Goal: Task Accomplishment & Management: Use online tool/utility

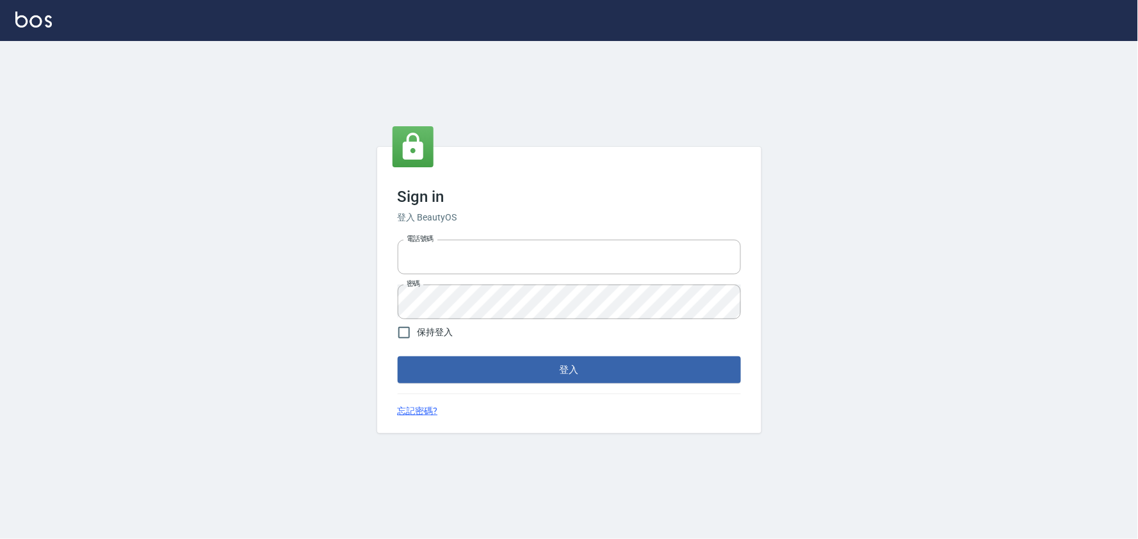
type input "032805930"
click at [444, 348] on form "電話號碼 032805930 電話號碼 密碼 密碼 保持登入 登入" at bounding box center [569, 308] width 343 height 149
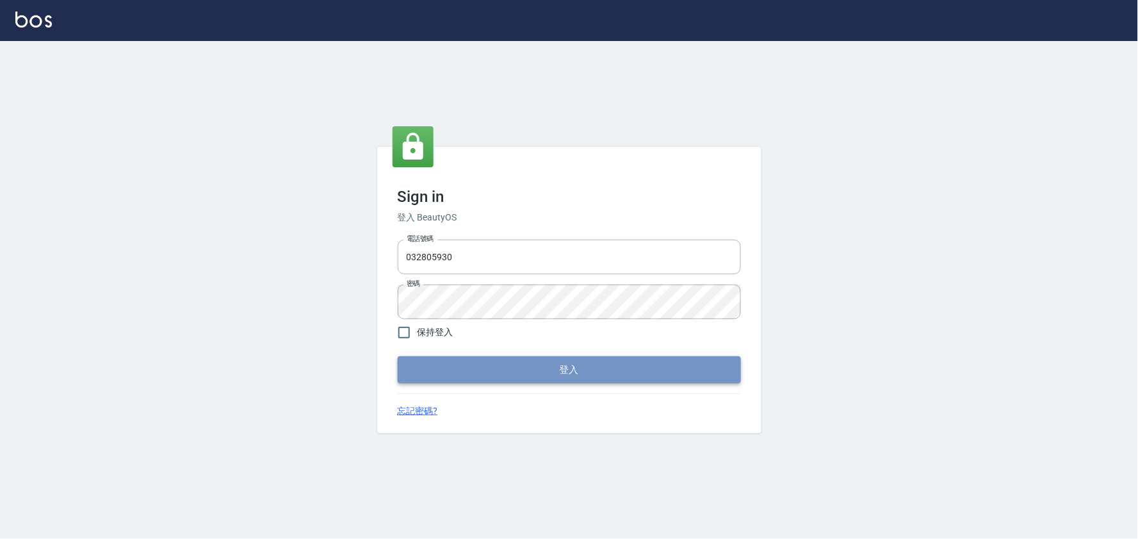
click at [451, 372] on button "登入" at bounding box center [569, 369] width 343 height 27
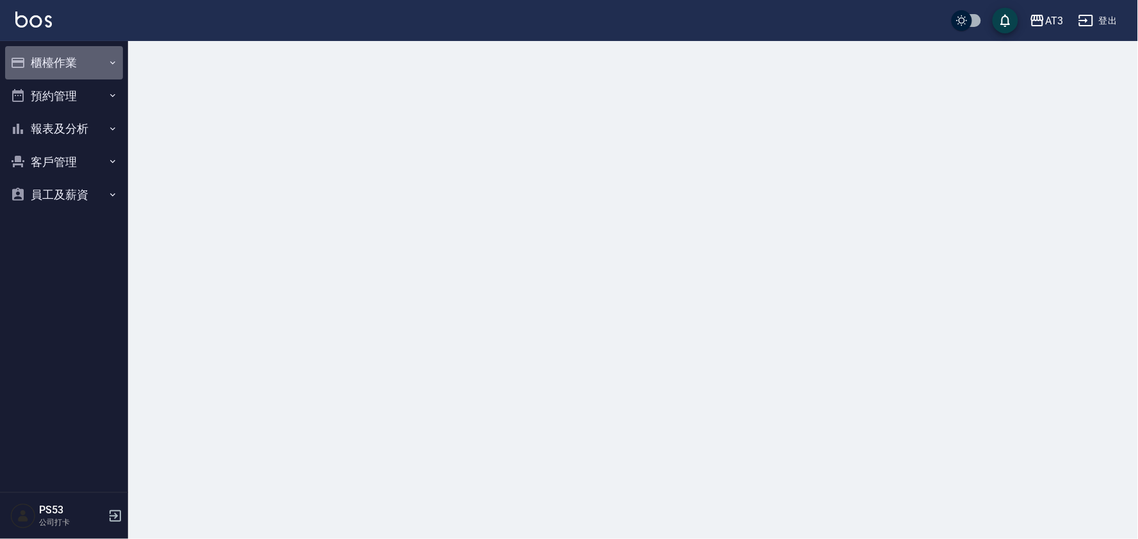
click at [88, 66] on button "櫃檯作業" at bounding box center [64, 62] width 118 height 33
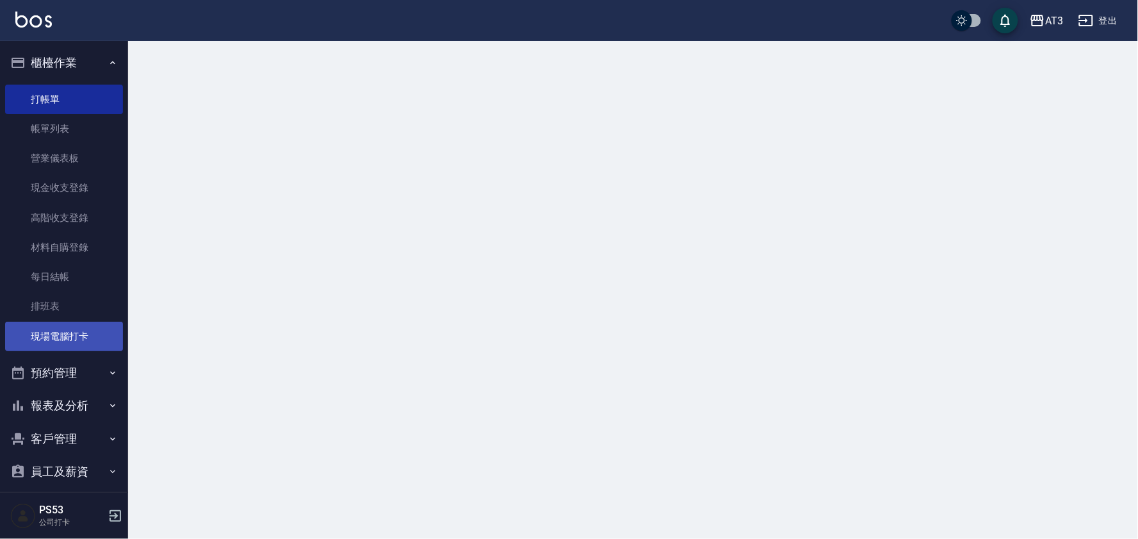
click at [43, 327] on link "現場電腦打卡" at bounding box center [64, 336] width 118 height 29
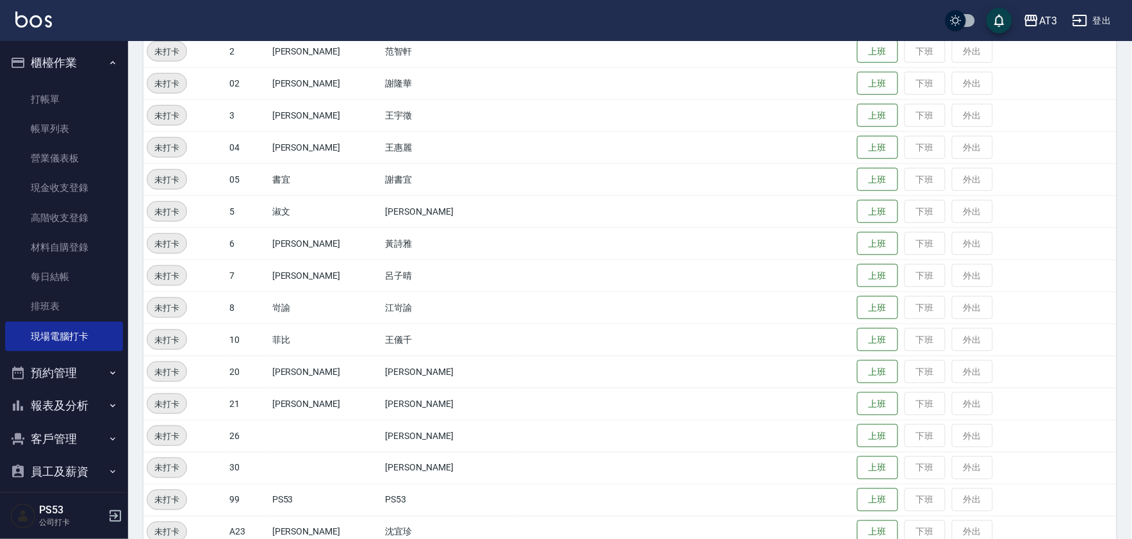
scroll to position [284, 0]
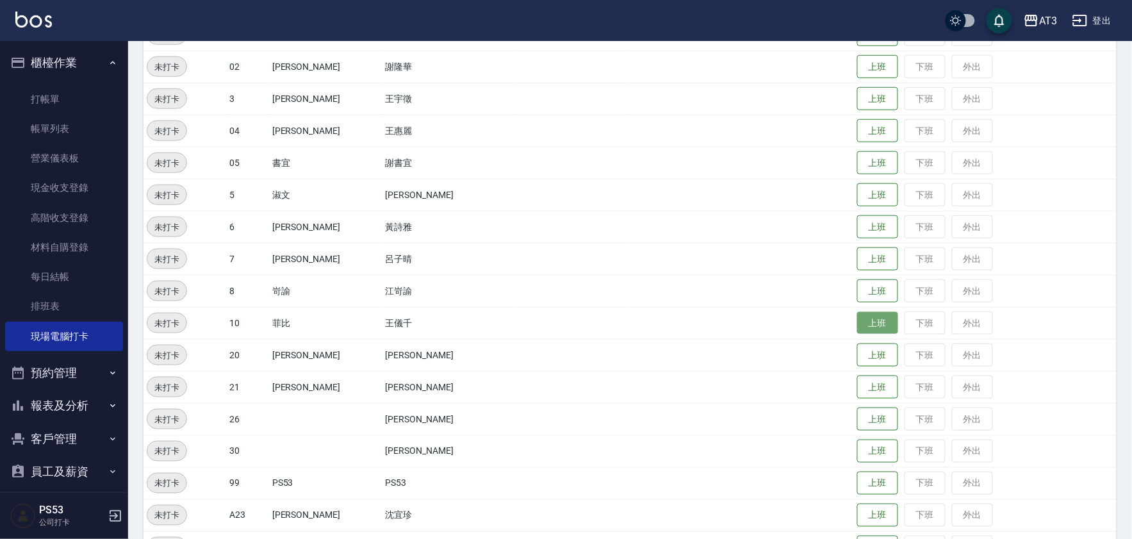
click at [857, 317] on button "上班" at bounding box center [877, 323] width 41 height 22
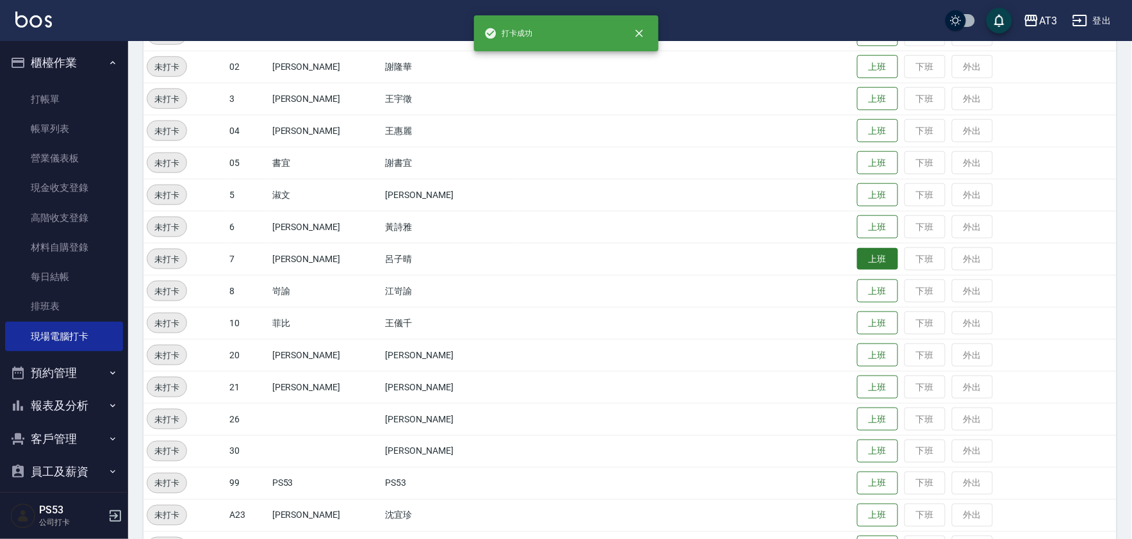
click at [857, 255] on button "上班" at bounding box center [877, 259] width 41 height 22
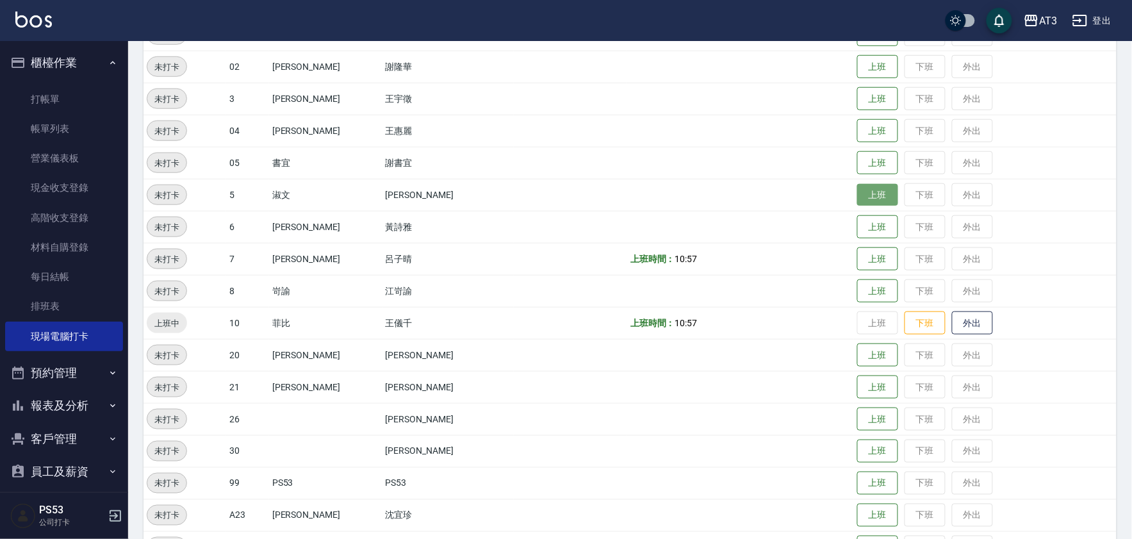
click at [857, 196] on button "上班" at bounding box center [877, 195] width 41 height 22
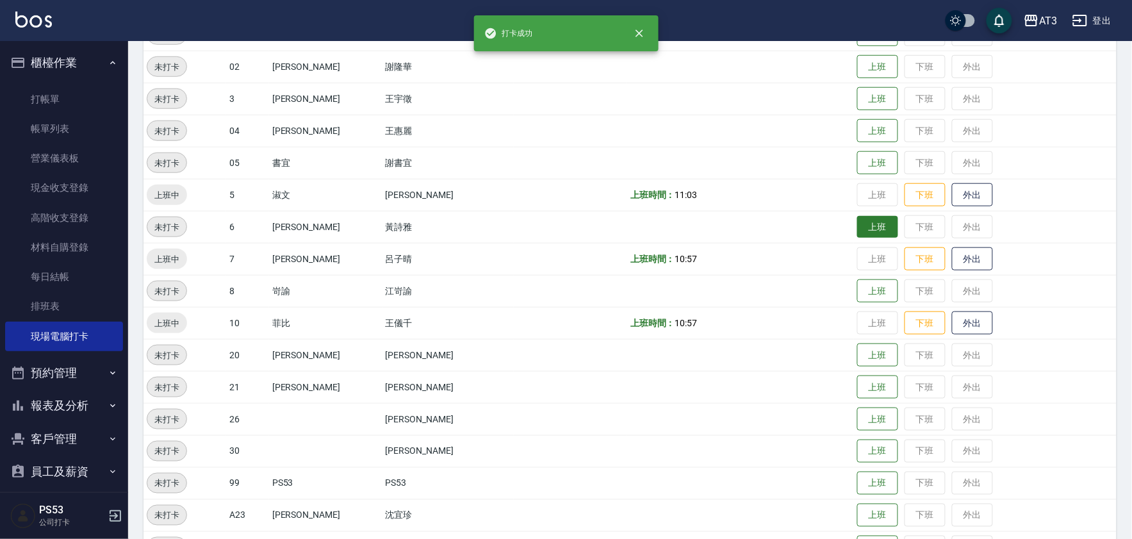
click at [857, 224] on button "上班" at bounding box center [877, 227] width 41 height 22
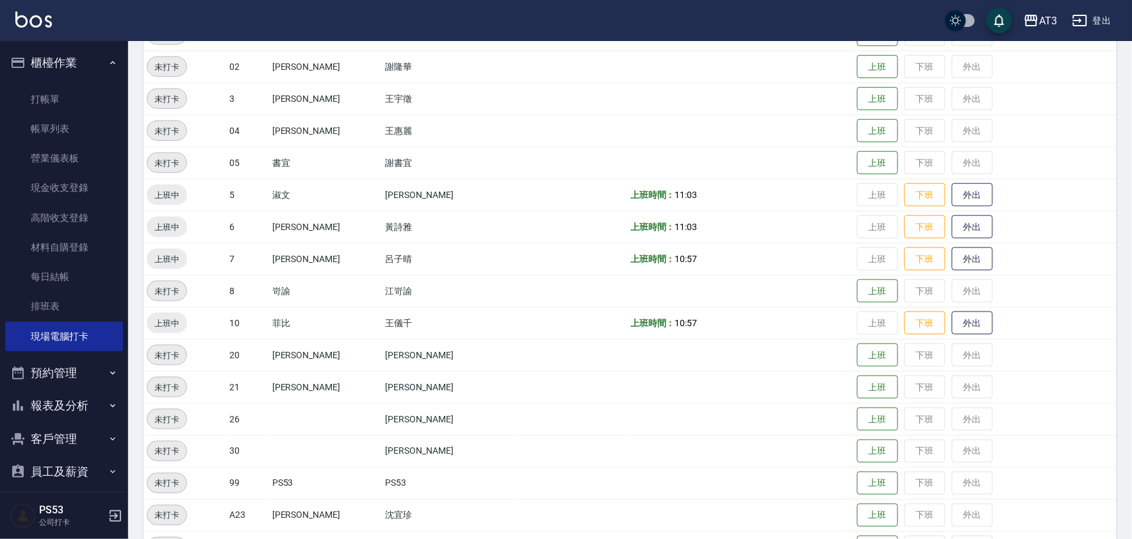
click at [55, 432] on button "客戶管理" at bounding box center [64, 438] width 118 height 33
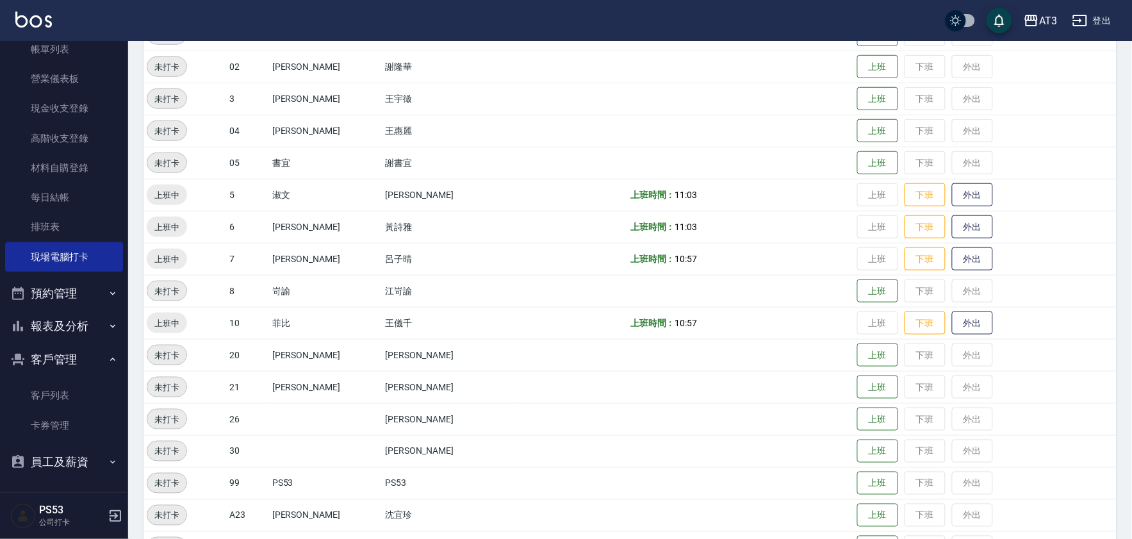
click at [72, 359] on button "客戶管理" at bounding box center [64, 359] width 118 height 33
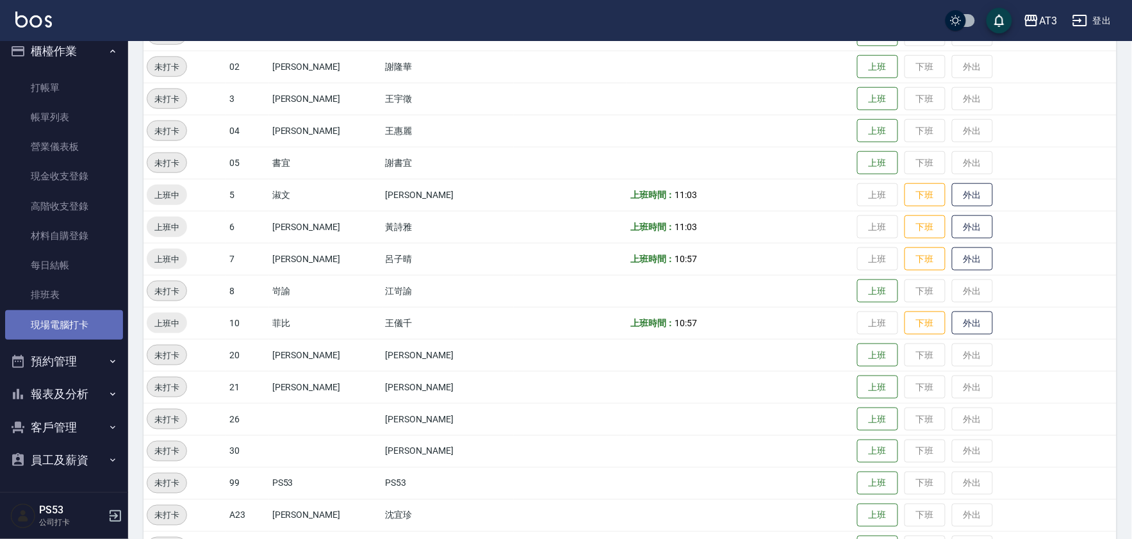
click at [79, 332] on link "現場電腦打卡" at bounding box center [64, 324] width 118 height 29
click at [69, 396] on button "報表及分析" at bounding box center [64, 395] width 118 height 33
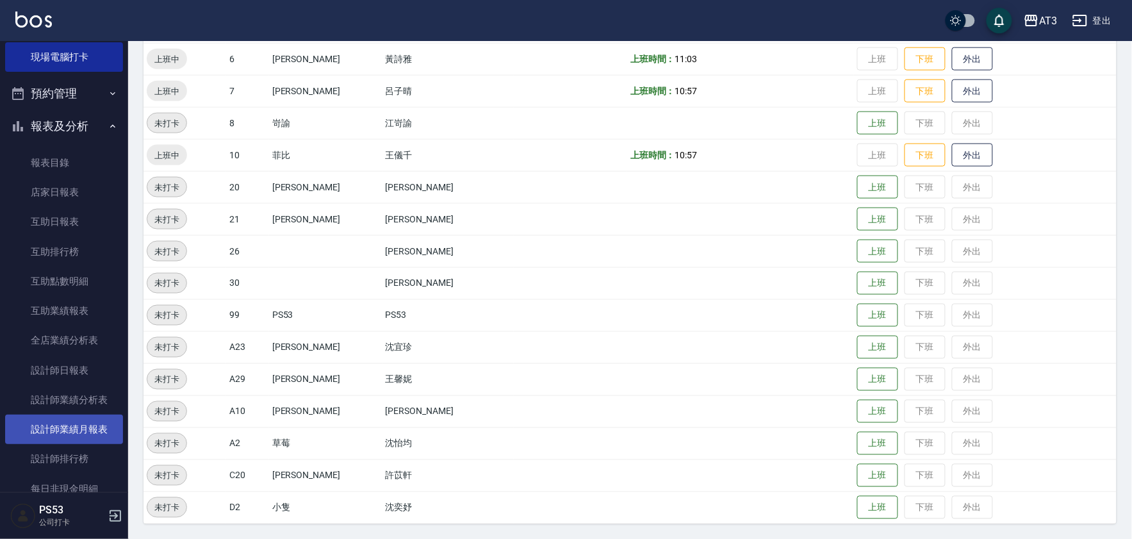
scroll to position [295, 0]
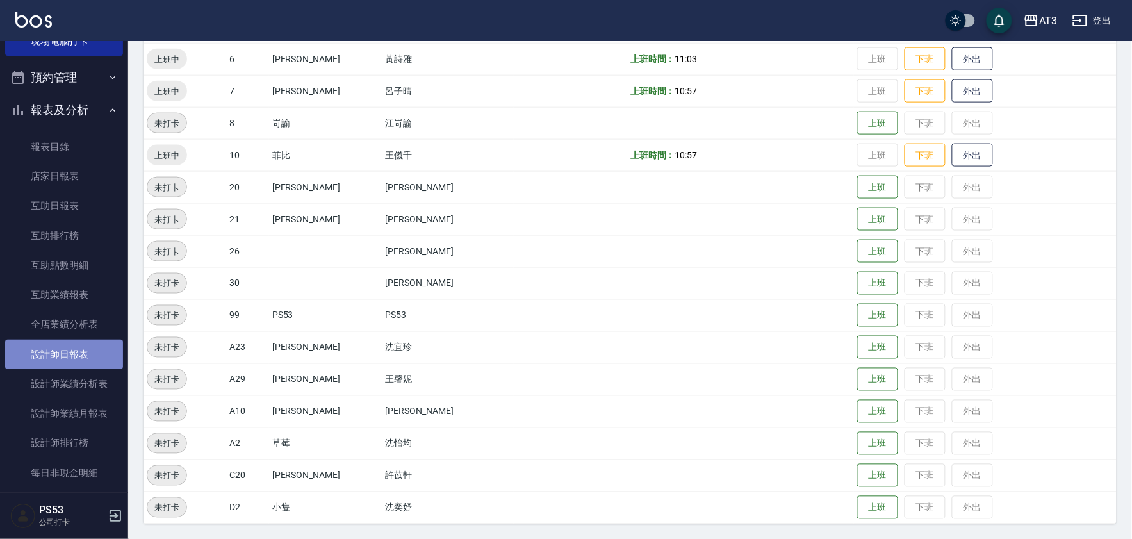
click at [87, 348] on link "設計師日報表" at bounding box center [64, 353] width 118 height 29
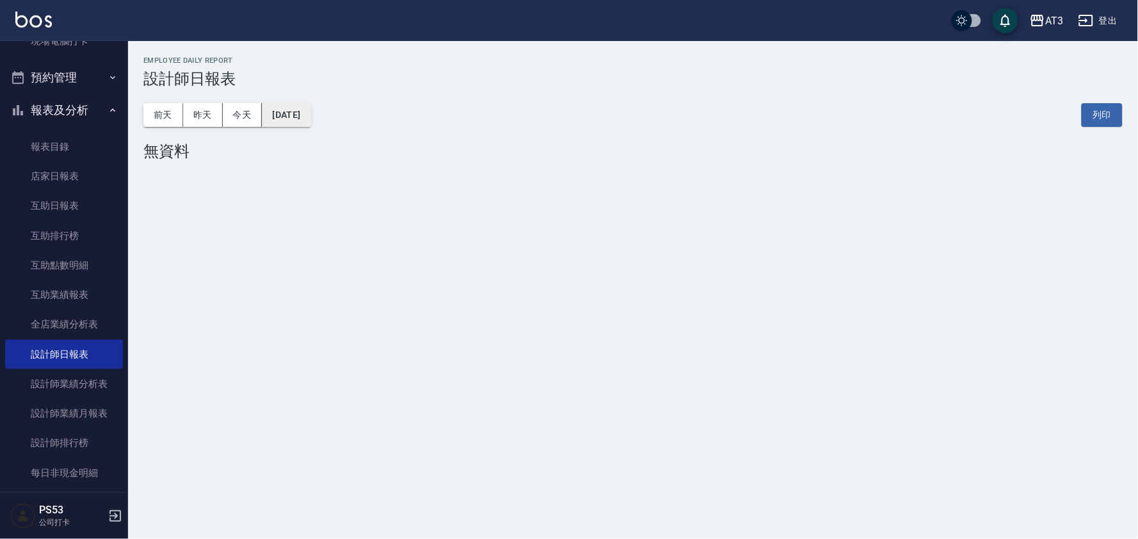
click at [279, 112] on button "[DATE]" at bounding box center [286, 115] width 49 height 24
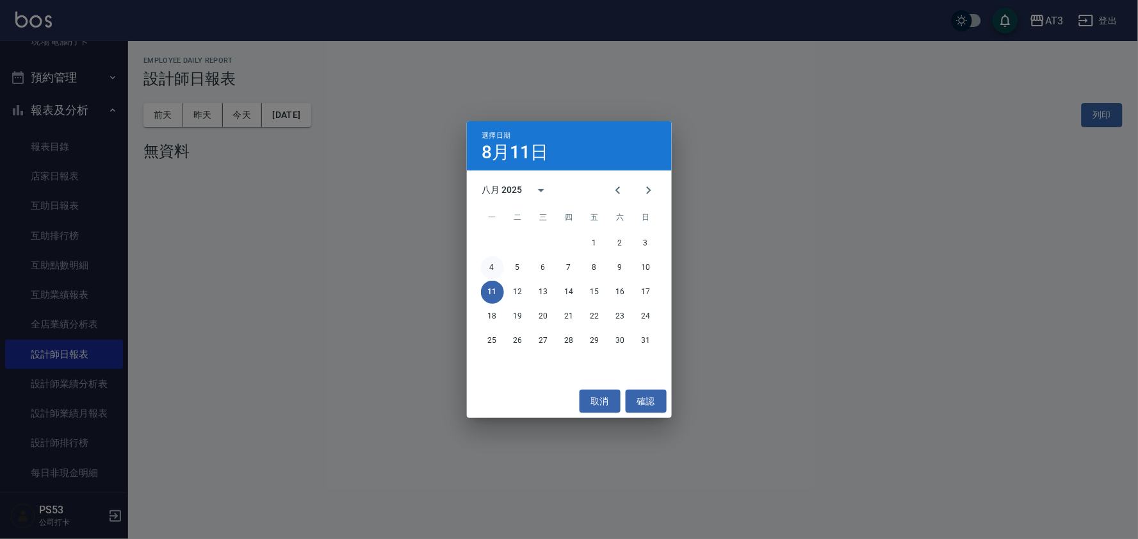
click at [498, 267] on button "4" at bounding box center [492, 267] width 23 height 23
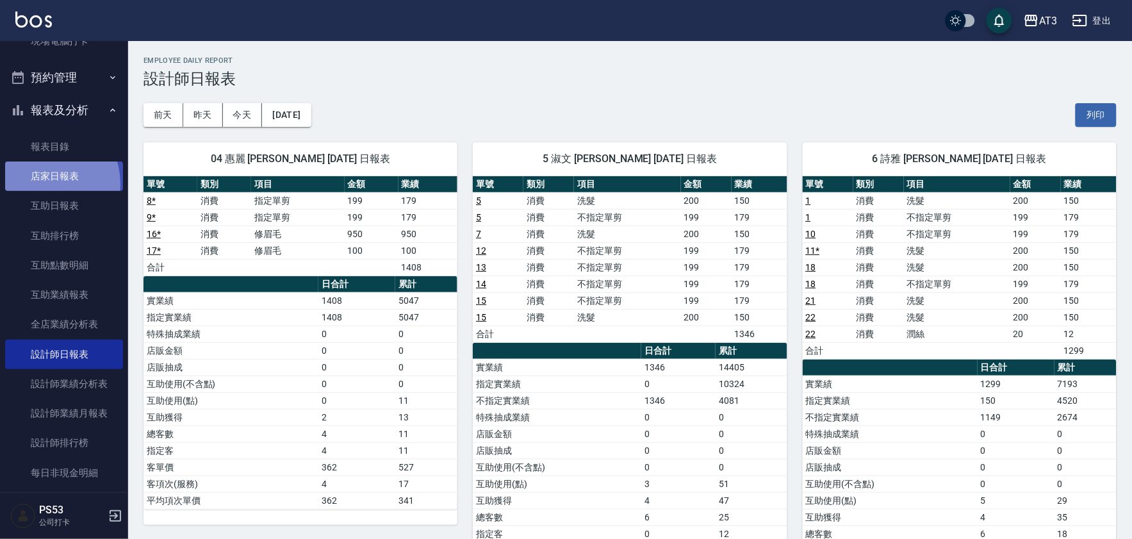
click at [40, 184] on link "店家日報表" at bounding box center [64, 175] width 118 height 29
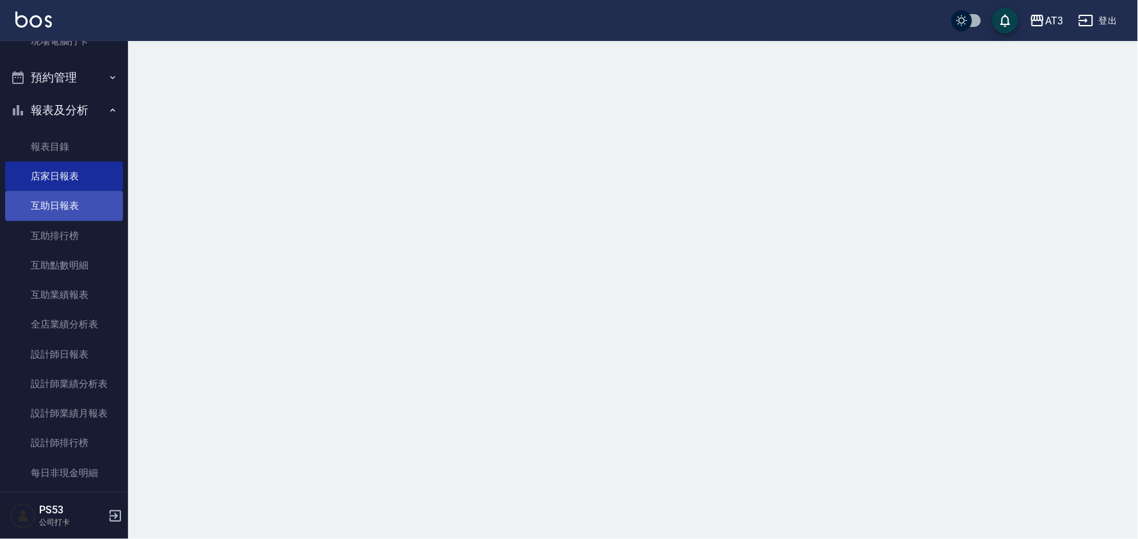
click at [46, 207] on link "互助日報表" at bounding box center [64, 205] width 118 height 29
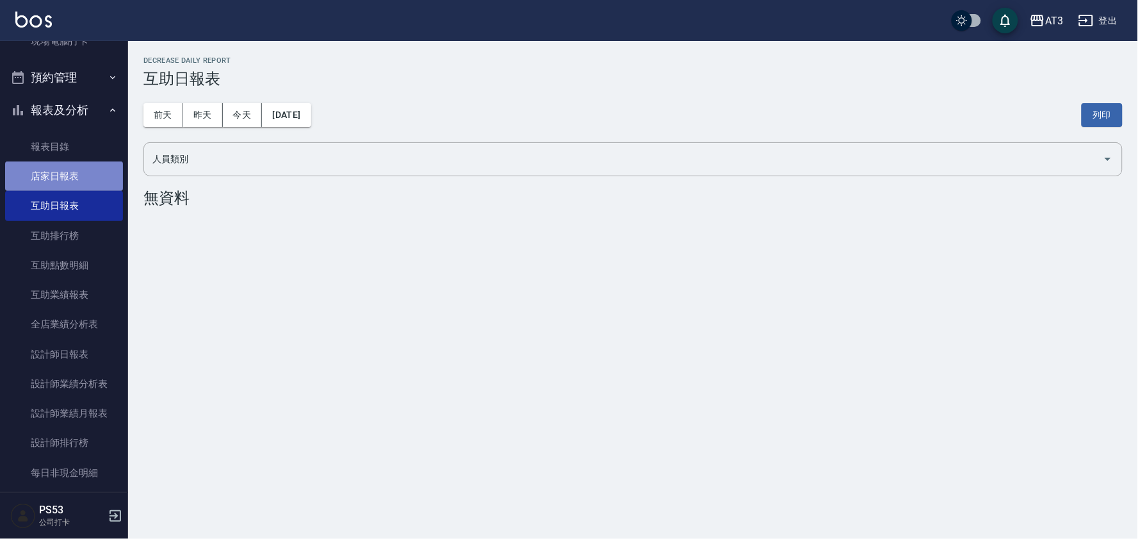
click at [65, 178] on link "店家日報表" at bounding box center [64, 175] width 118 height 29
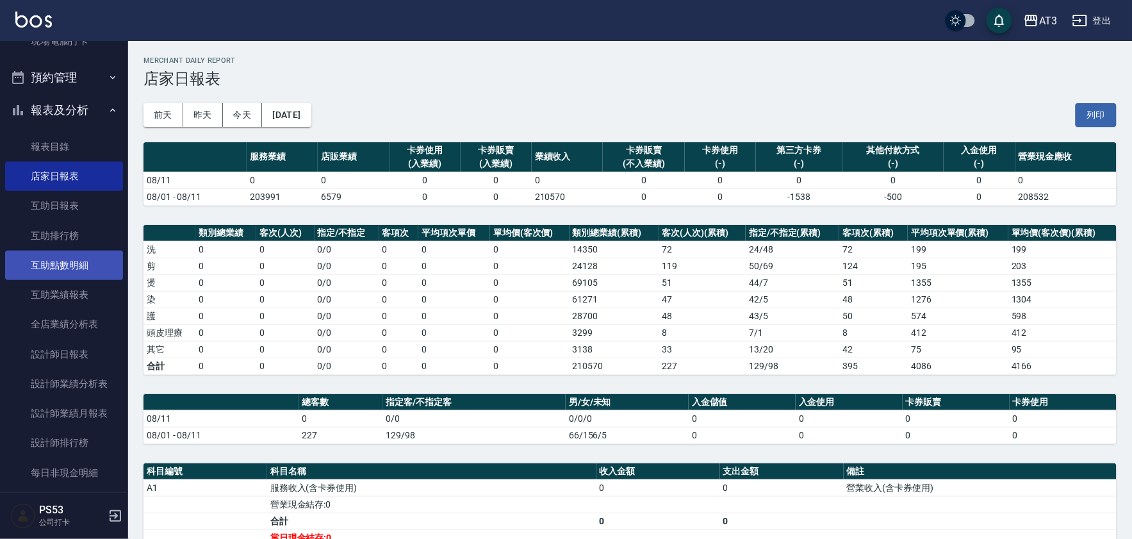
click at [70, 259] on link "互助點數明細" at bounding box center [64, 264] width 118 height 29
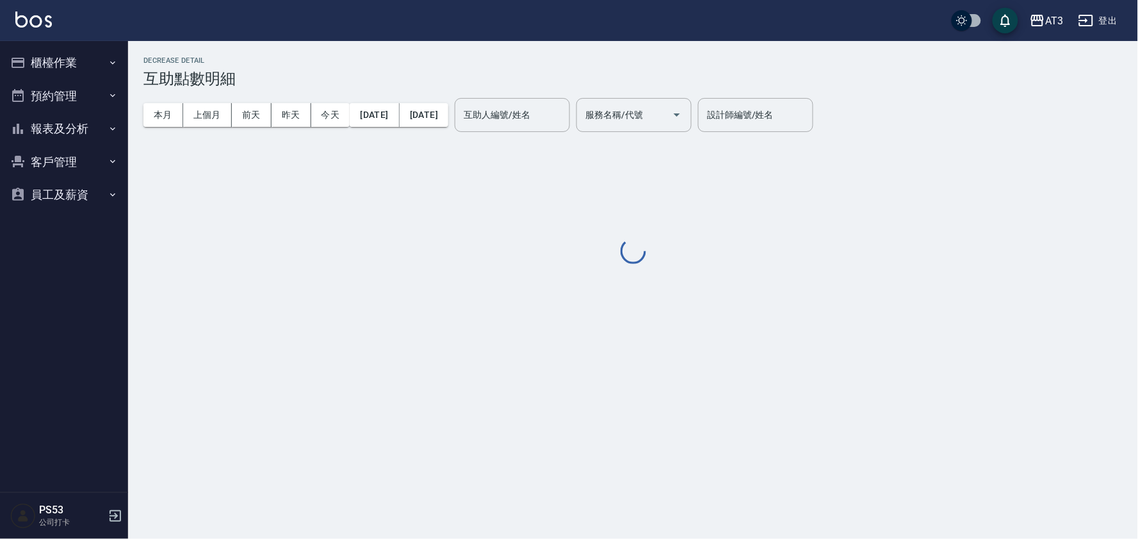
click at [62, 129] on button "報表及分析" at bounding box center [64, 128] width 118 height 33
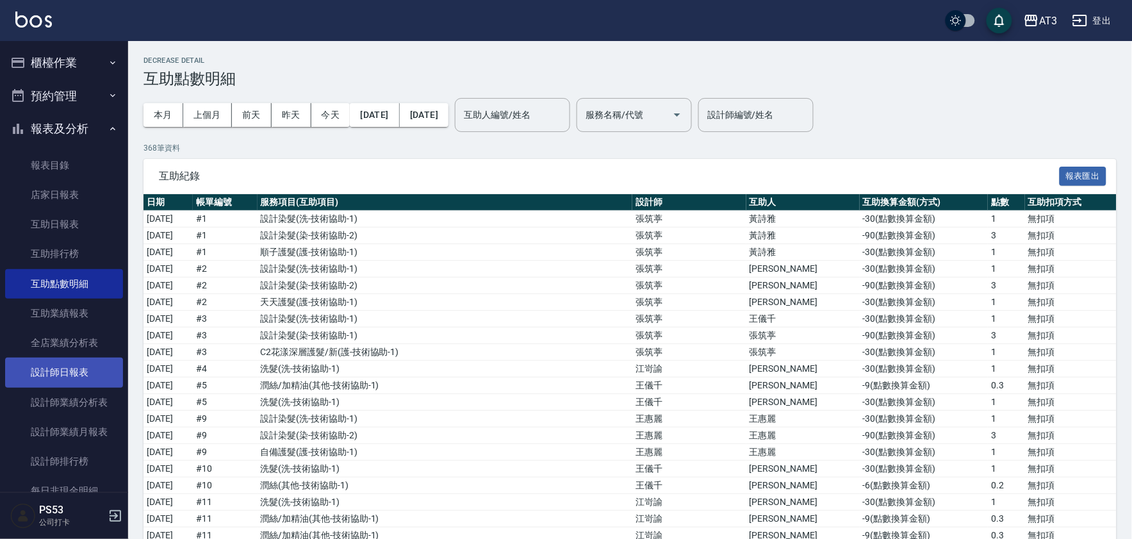
click at [80, 369] on link "設計師日報表" at bounding box center [64, 371] width 118 height 29
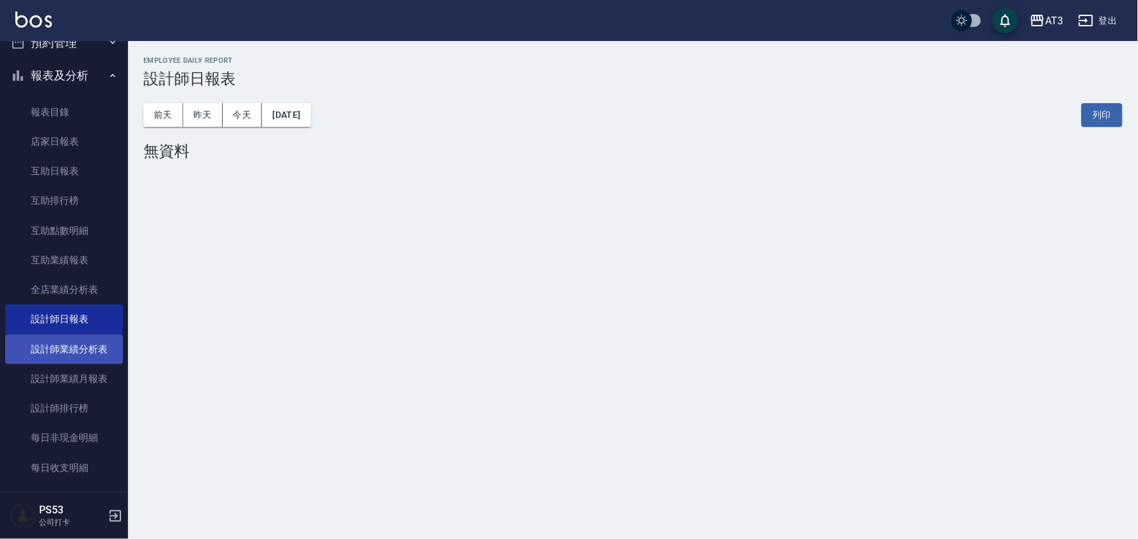
scroll to position [71, 0]
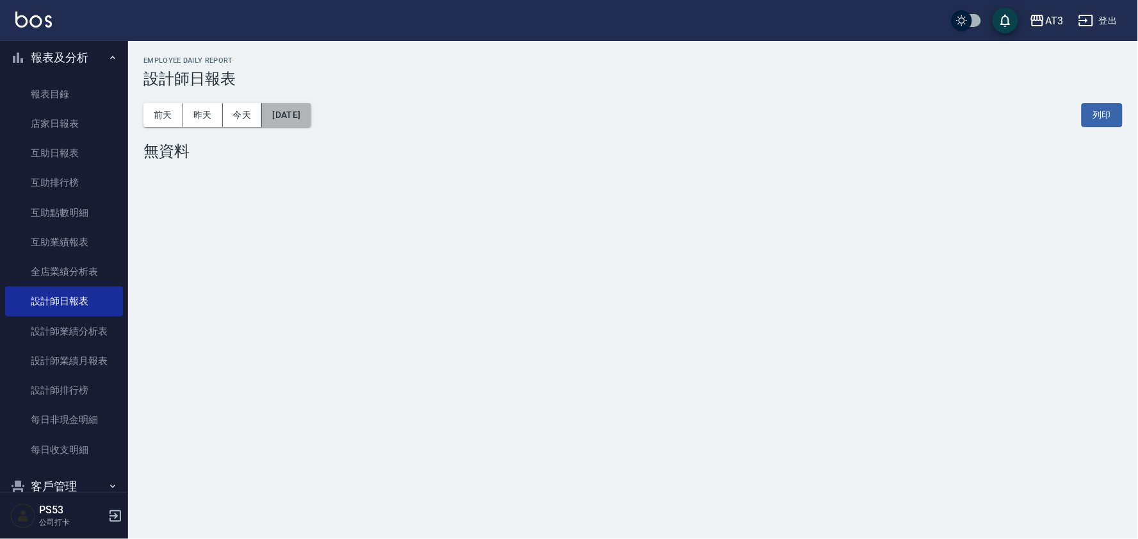
click at [280, 113] on button "[DATE]" at bounding box center [286, 115] width 49 height 24
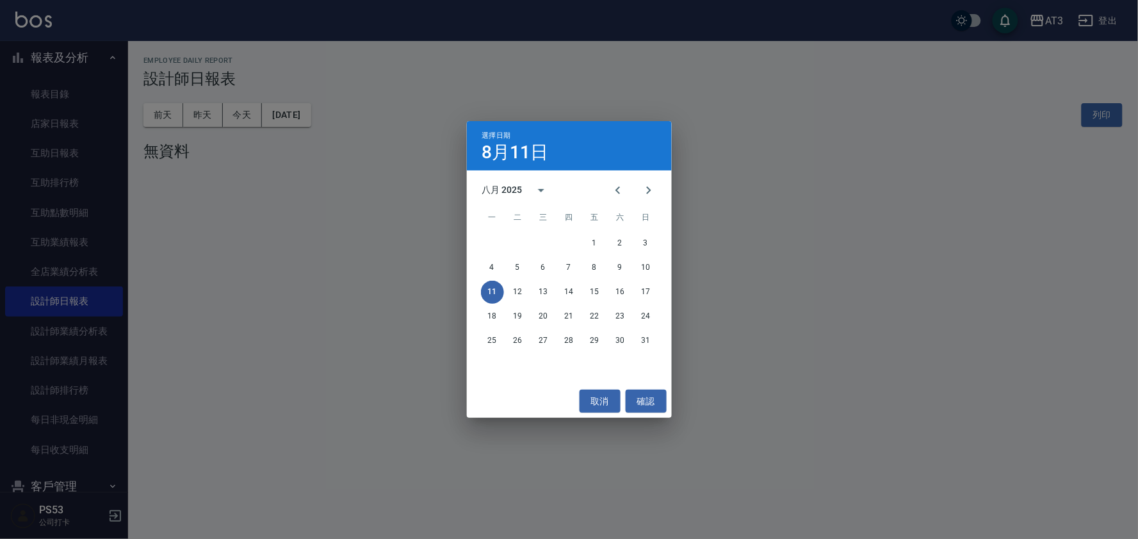
drag, startPoint x: 297, startPoint y: 338, endPoint x: 280, endPoint y: 343, distance: 18.0
click at [297, 338] on div "選擇日期 [DATE] 八月 2025 一 二 三 四 五 六 日 1 2 3 4 5 6 7 8 9 10 11 12 13 14 15 16 17 18 …" at bounding box center [569, 269] width 1138 height 539
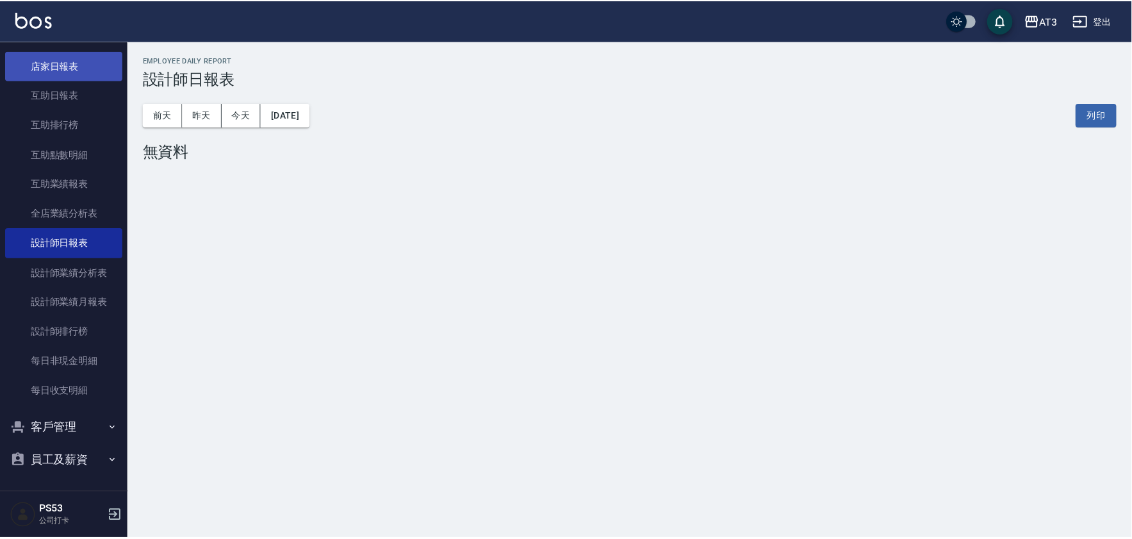
scroll to position [0, 0]
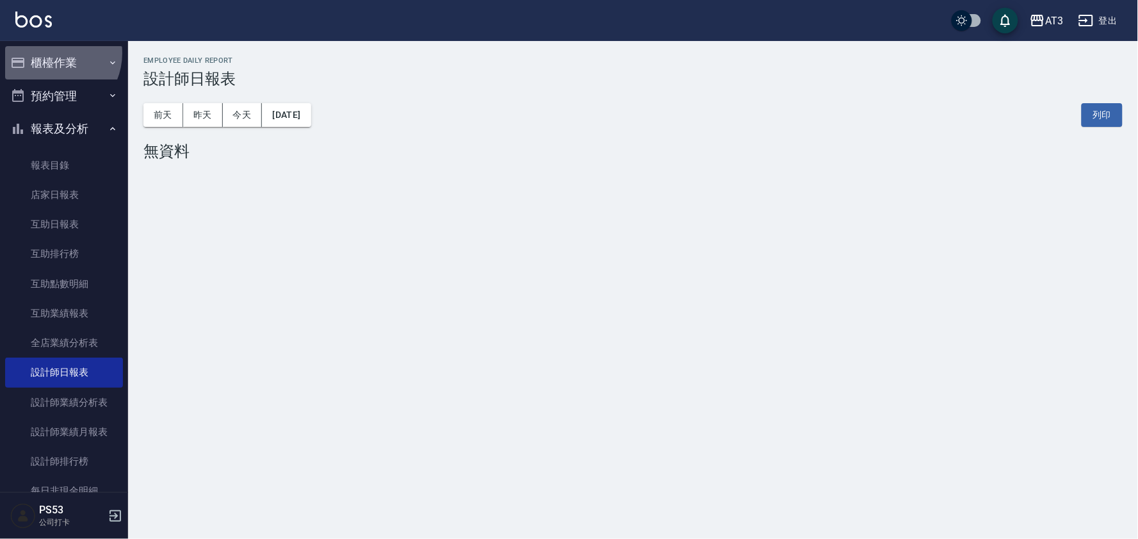
click at [51, 53] on button "櫃檯作業" at bounding box center [64, 62] width 118 height 33
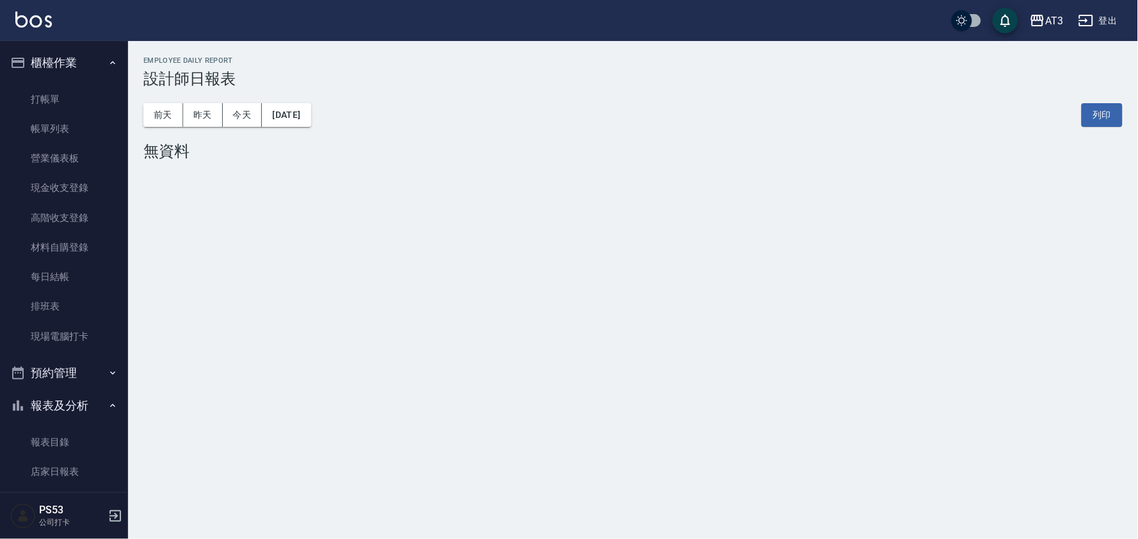
click at [70, 124] on link "帳單列表" at bounding box center [64, 128] width 118 height 29
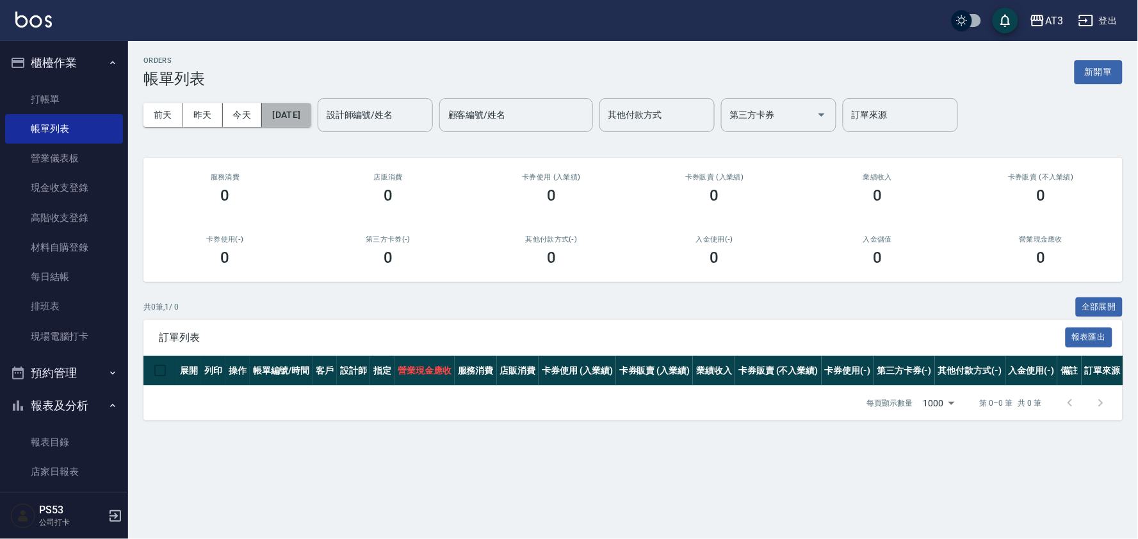
click at [311, 117] on button "[DATE]" at bounding box center [286, 115] width 49 height 24
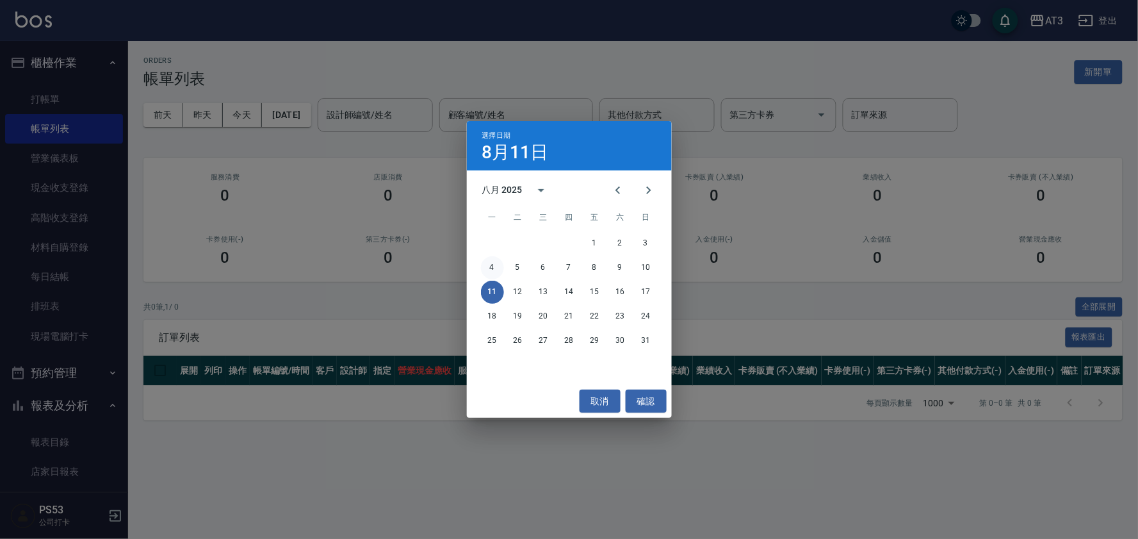
click at [489, 264] on button "4" at bounding box center [492, 267] width 23 height 23
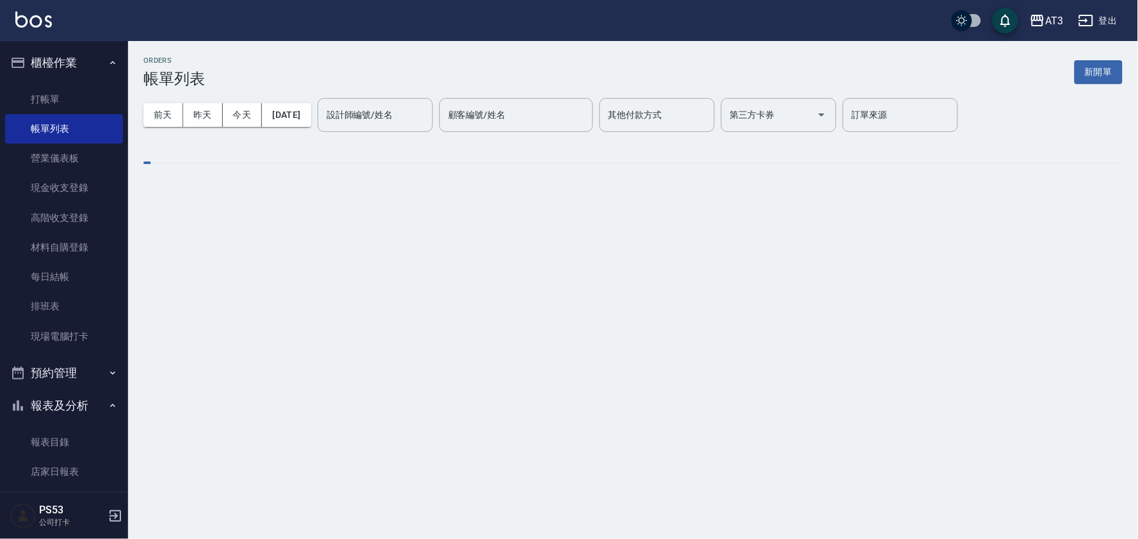
click at [409, 115] on div "設計師編號/姓名 設計師編號/姓名" at bounding box center [375, 115] width 115 height 34
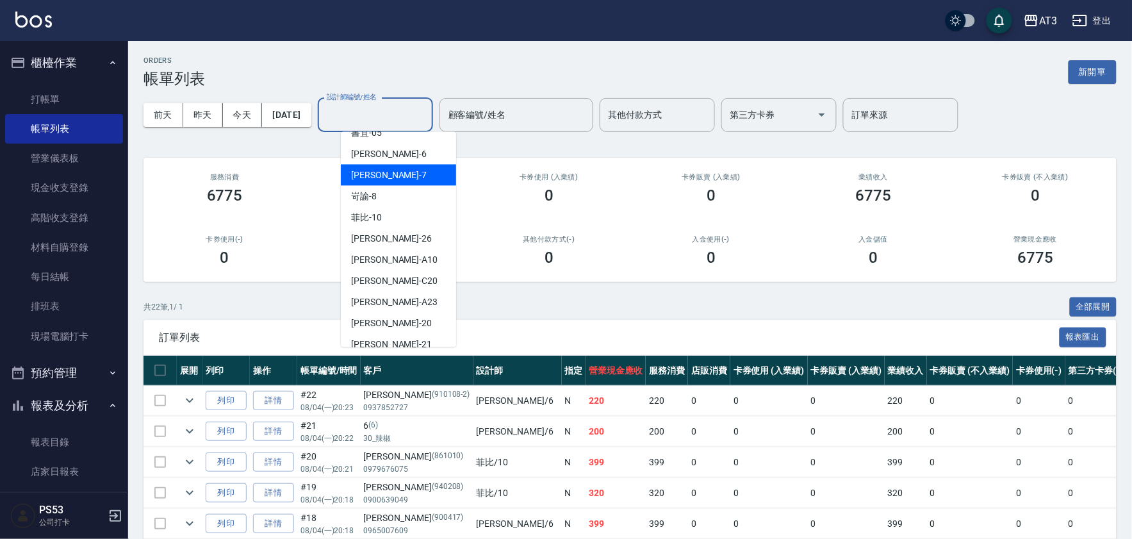
scroll to position [142, 0]
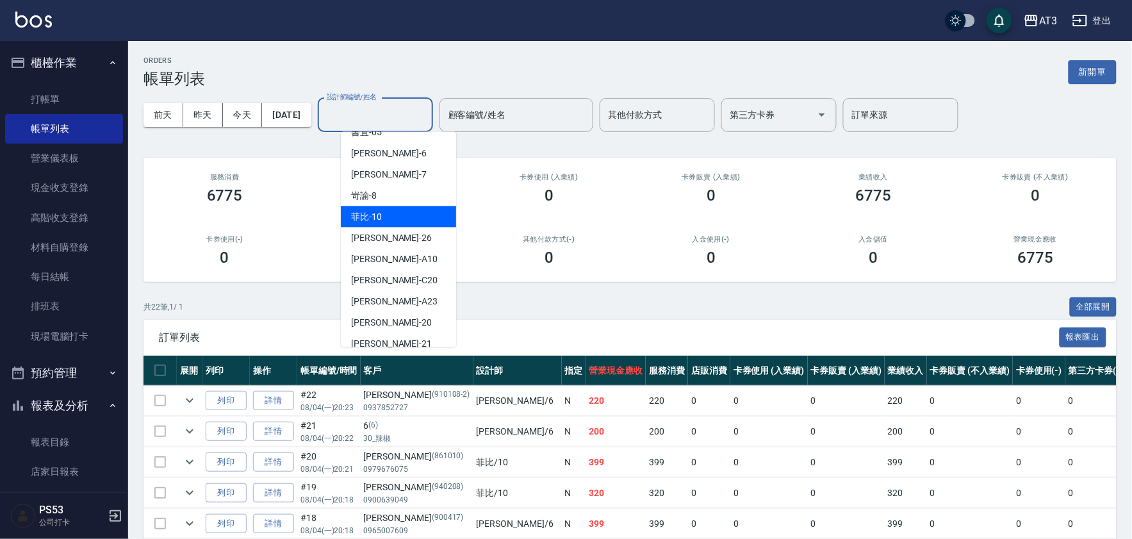
click at [383, 206] on div "菲比 -10" at bounding box center [398, 216] width 115 height 21
type input "菲比-10"
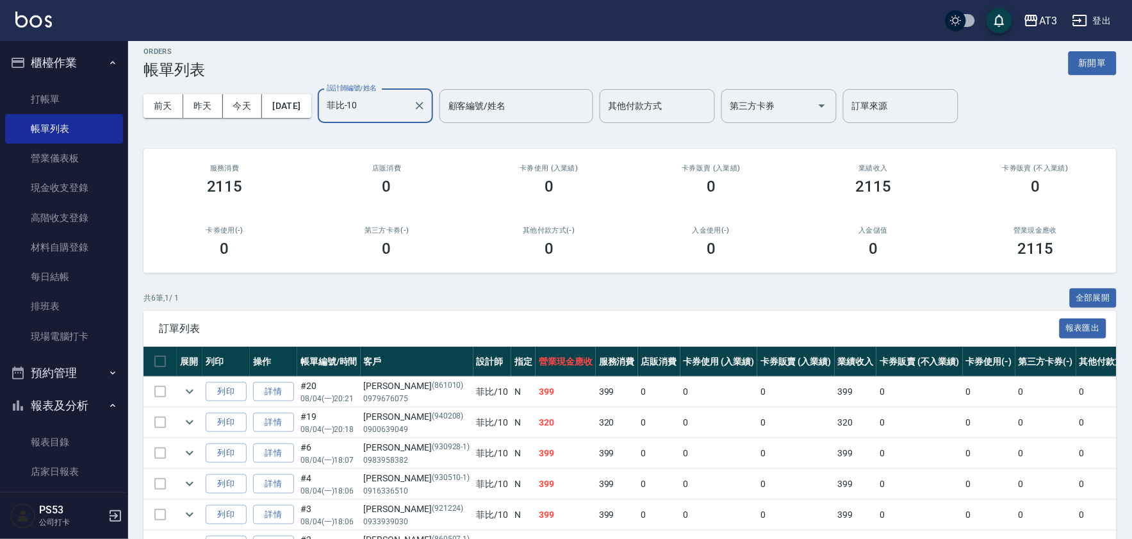
scroll to position [0, 0]
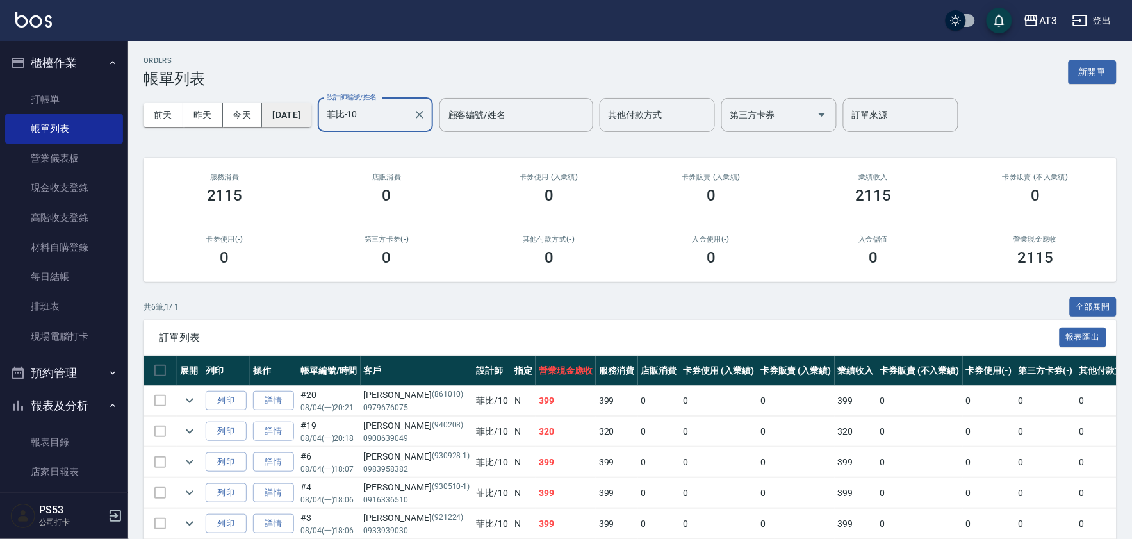
click at [273, 118] on button "[DATE]" at bounding box center [286, 115] width 49 height 24
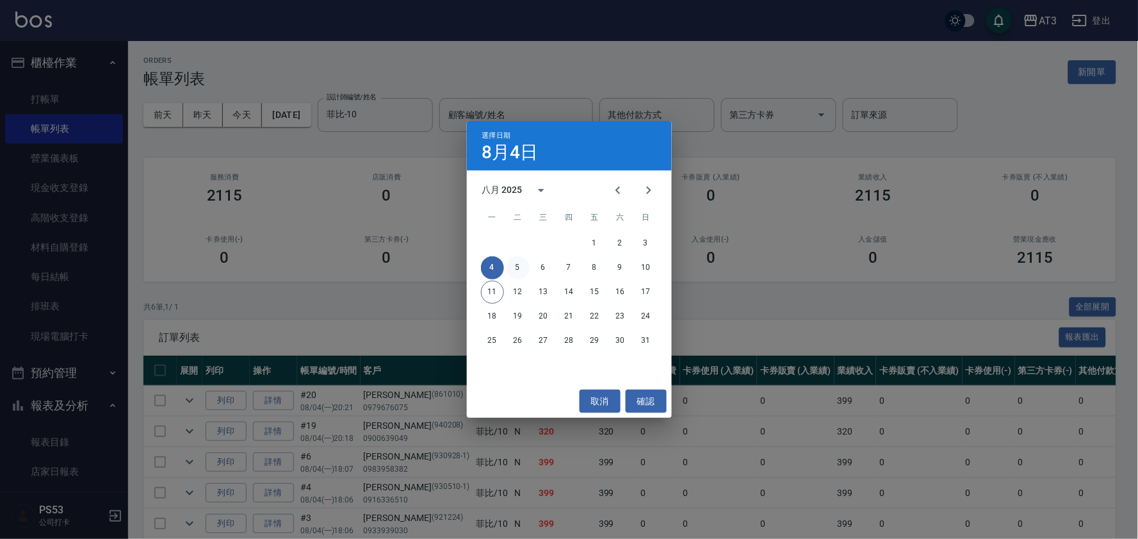
click at [519, 265] on button "5" at bounding box center [518, 267] width 23 height 23
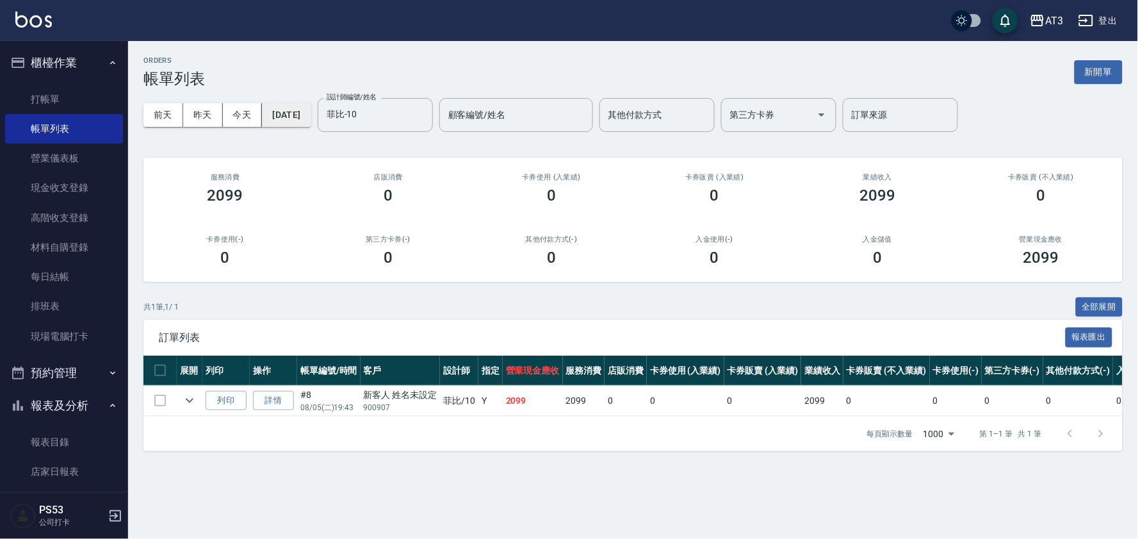
click at [297, 108] on button "[DATE]" at bounding box center [286, 115] width 49 height 24
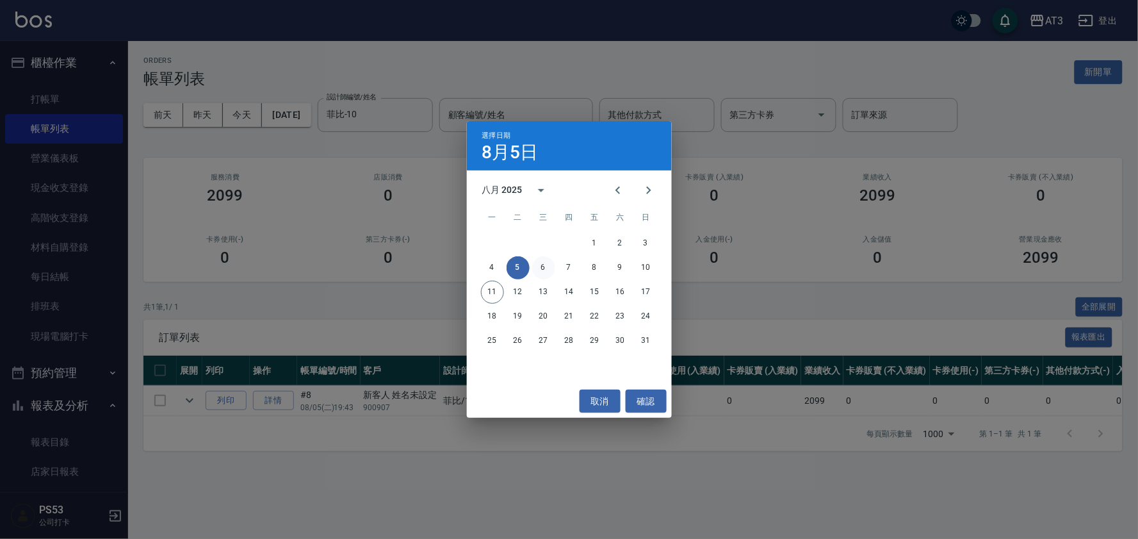
click at [540, 265] on button "6" at bounding box center [543, 267] width 23 height 23
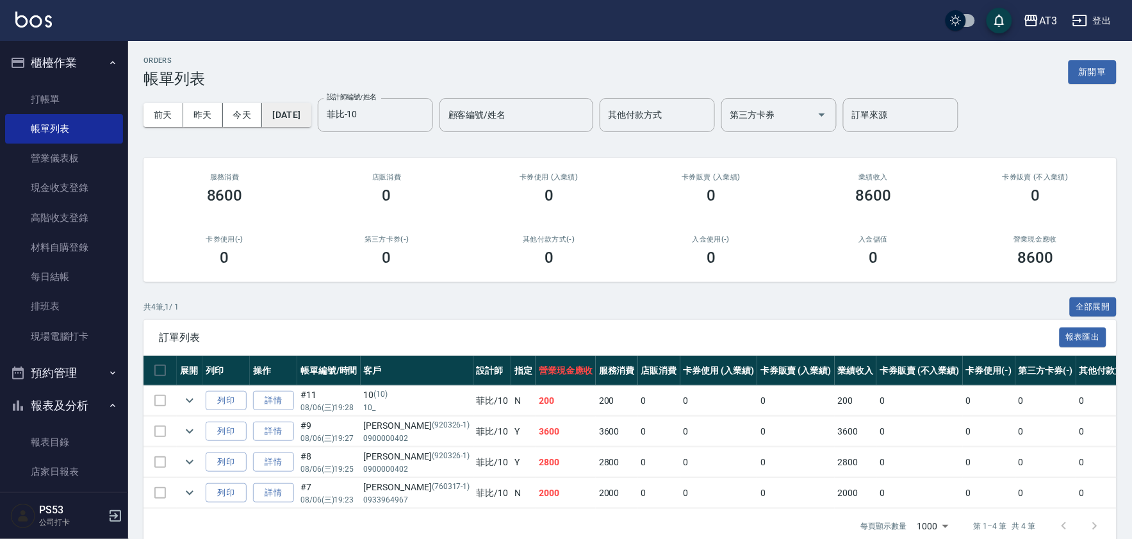
click at [311, 120] on button "[DATE]" at bounding box center [286, 115] width 49 height 24
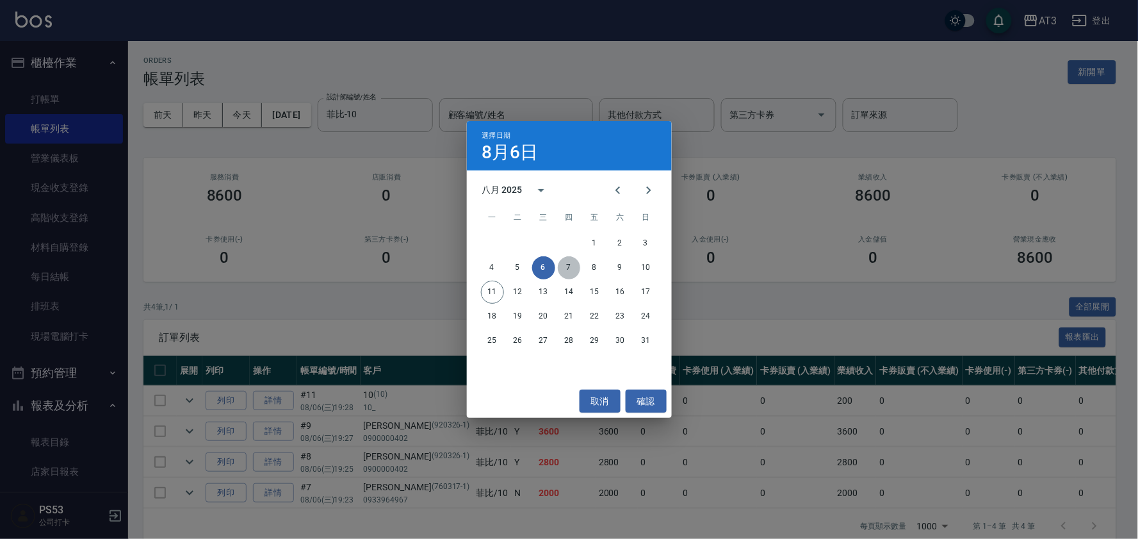
click at [564, 265] on button "7" at bounding box center [569, 267] width 23 height 23
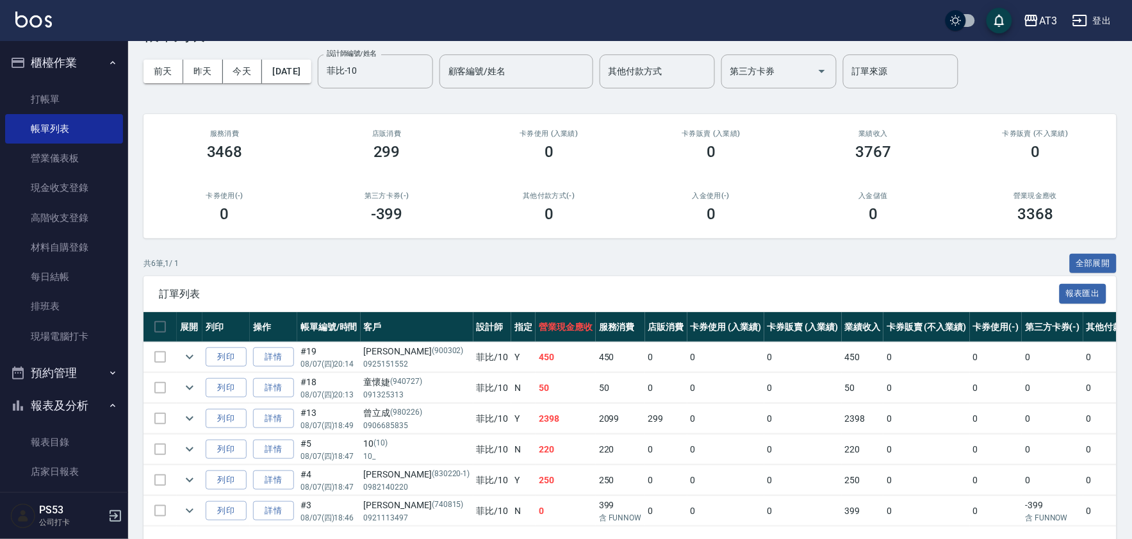
scroll to position [94, 0]
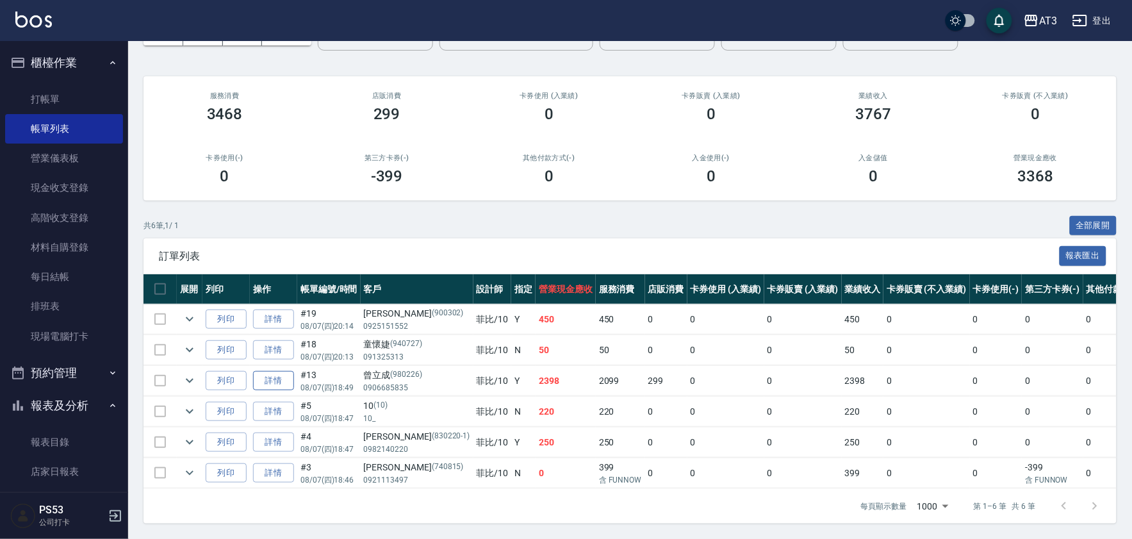
click at [274, 371] on link "詳情" at bounding box center [273, 381] width 41 height 20
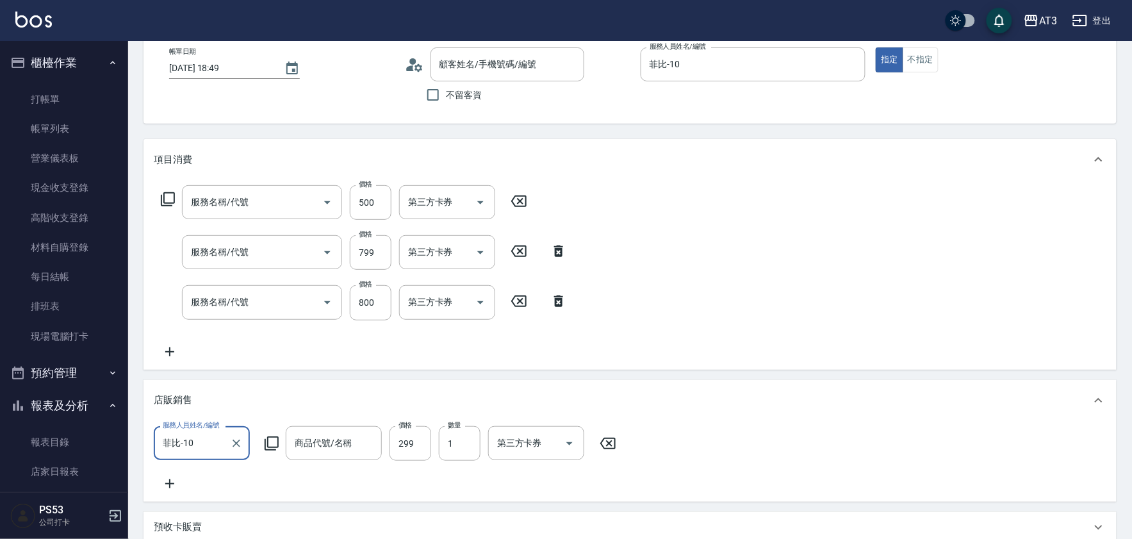
type input "[DATE] 18:49"
type input "菲比-10"
type input "順子護髮(504)"
type input "設計染髮(404)"
type input "設計燙髮(302)"
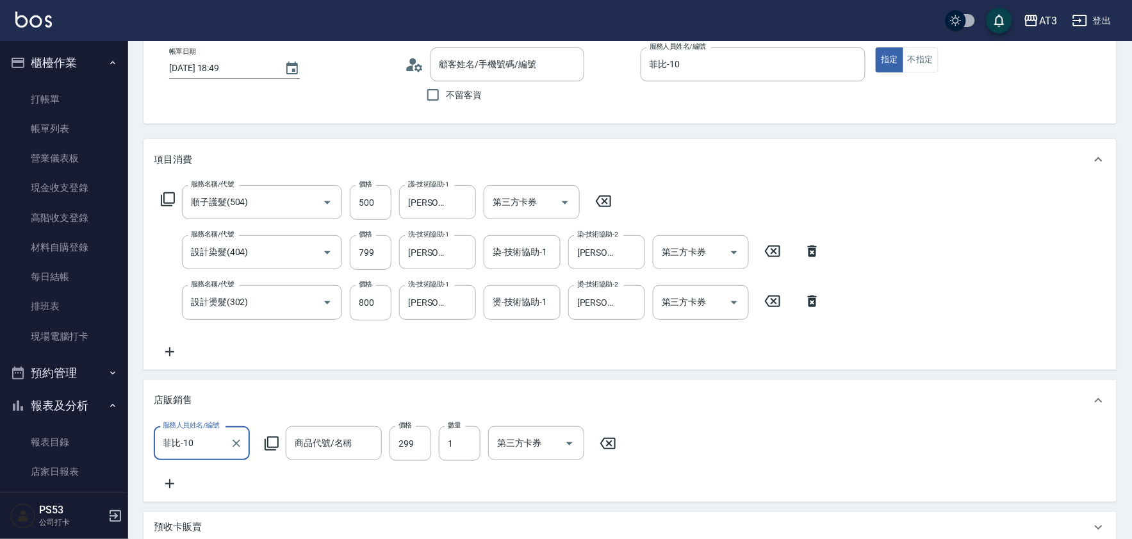
type input "紫色秘境慕絲/100ml"
type input "曾立成/0906685835/980226"
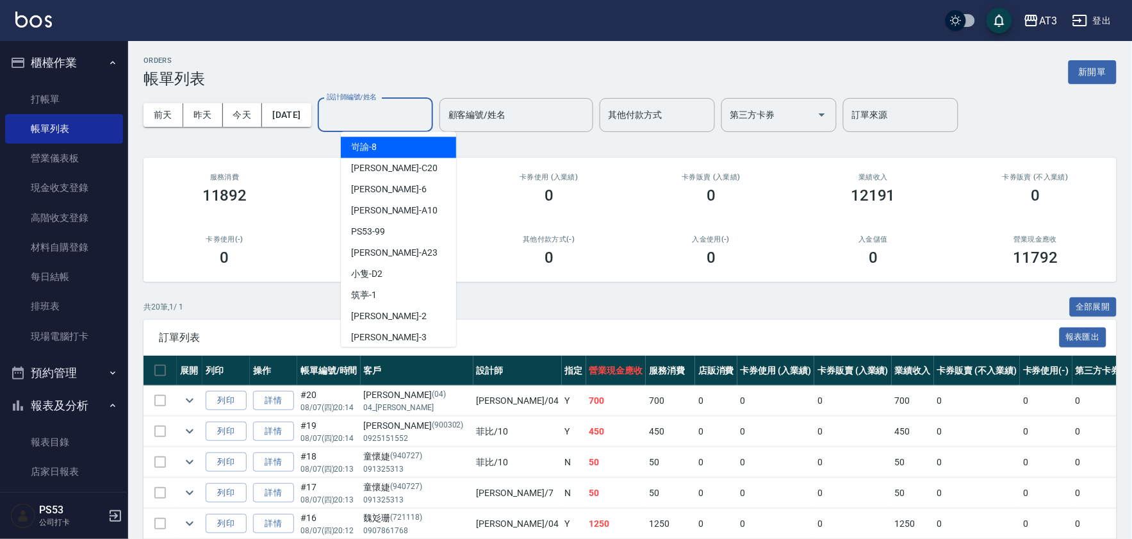
click at [357, 111] on div "設計師編號/姓名 設計師編號/姓名" at bounding box center [375, 115] width 115 height 34
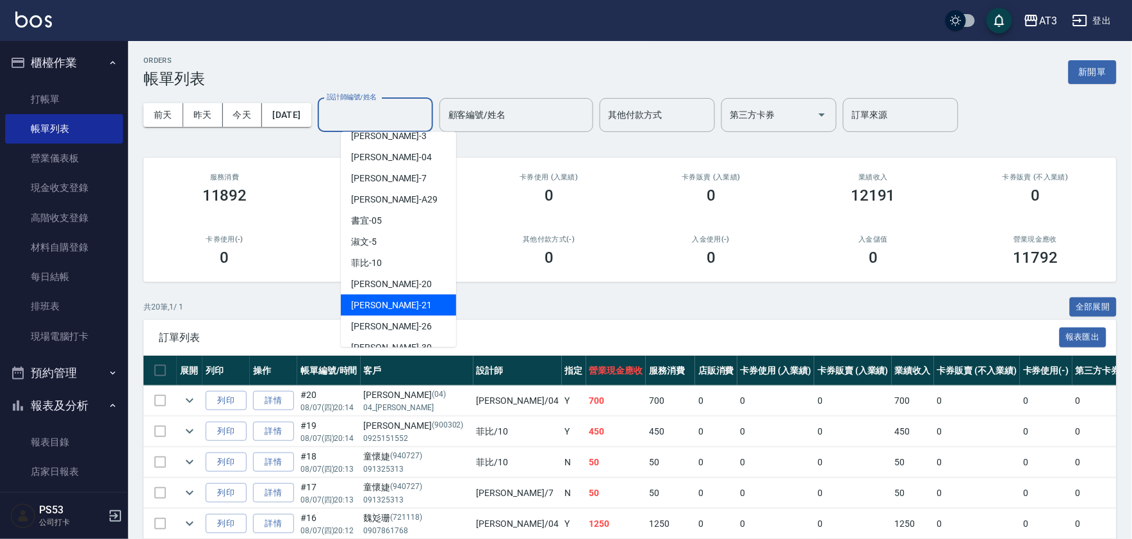
scroll to position [213, 0]
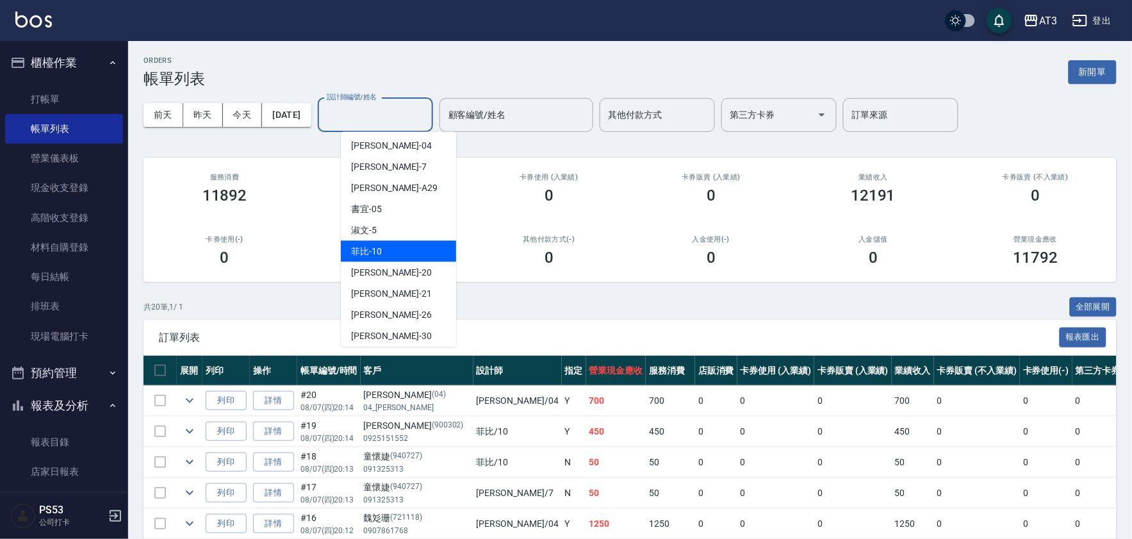
click at [424, 247] on div "菲比 -10" at bounding box center [398, 251] width 115 height 21
type input "菲比-10"
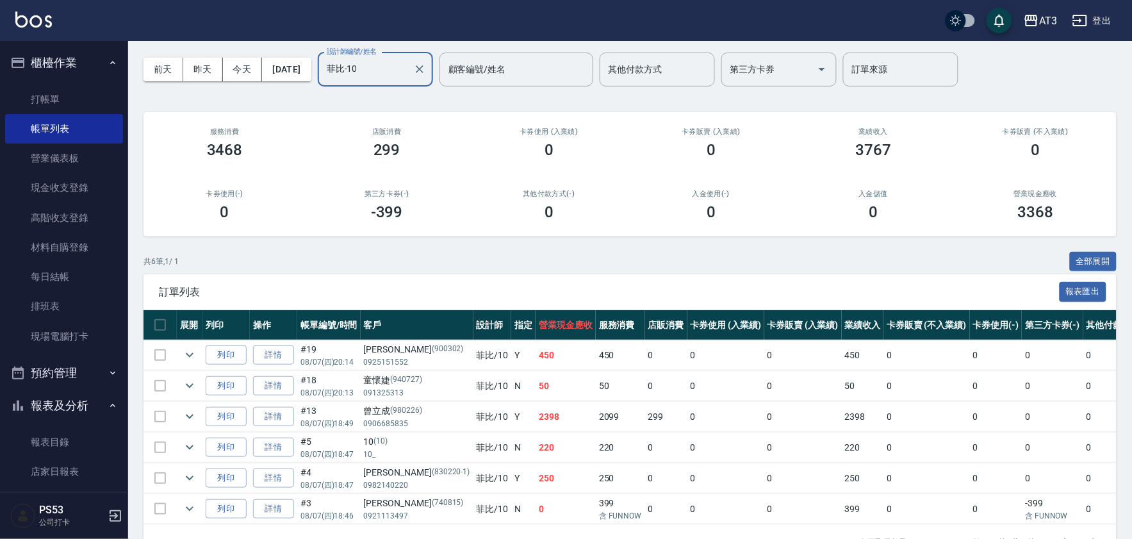
scroll to position [94, 0]
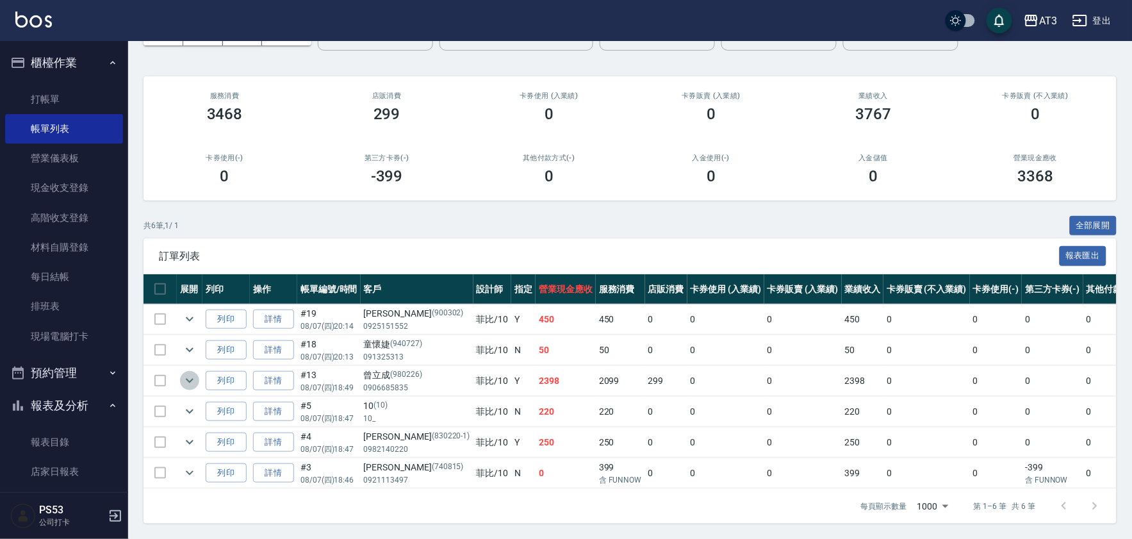
click at [186, 373] on icon "expand row" at bounding box center [189, 380] width 15 height 15
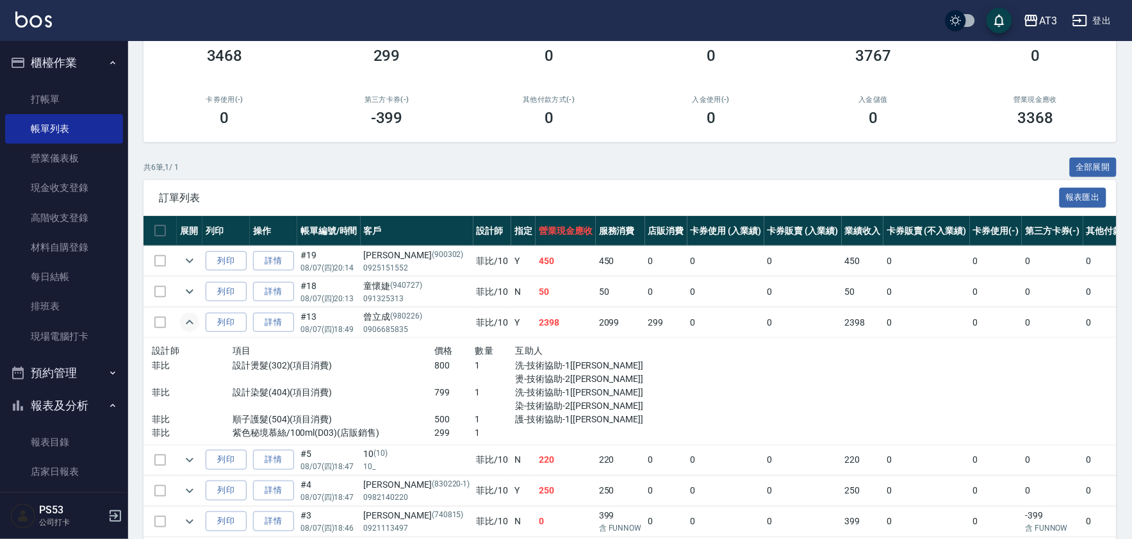
scroll to position [165, 0]
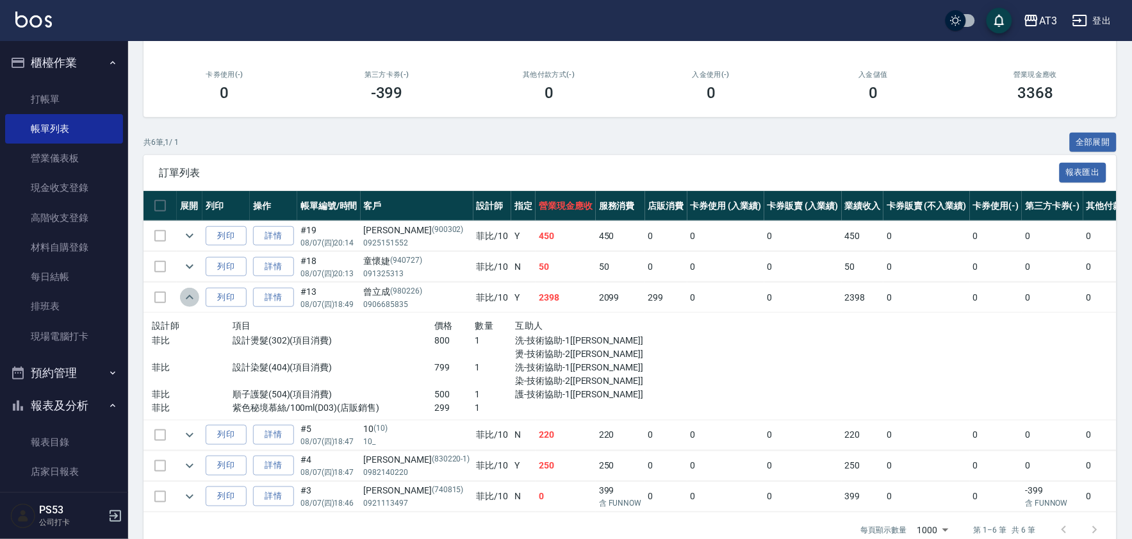
click at [195, 296] on icon "expand row" at bounding box center [189, 297] width 15 height 15
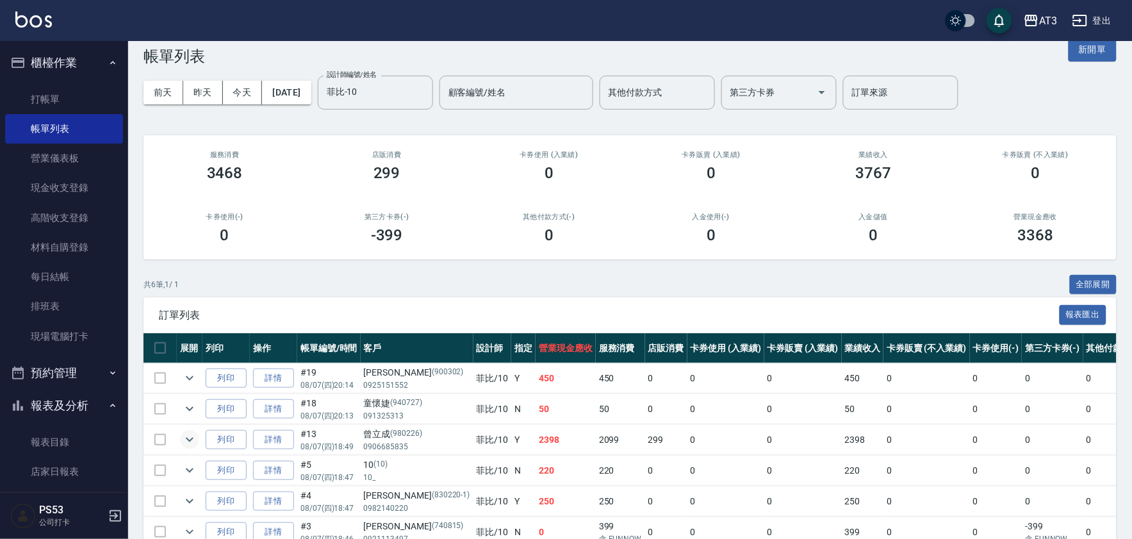
scroll to position [0, 0]
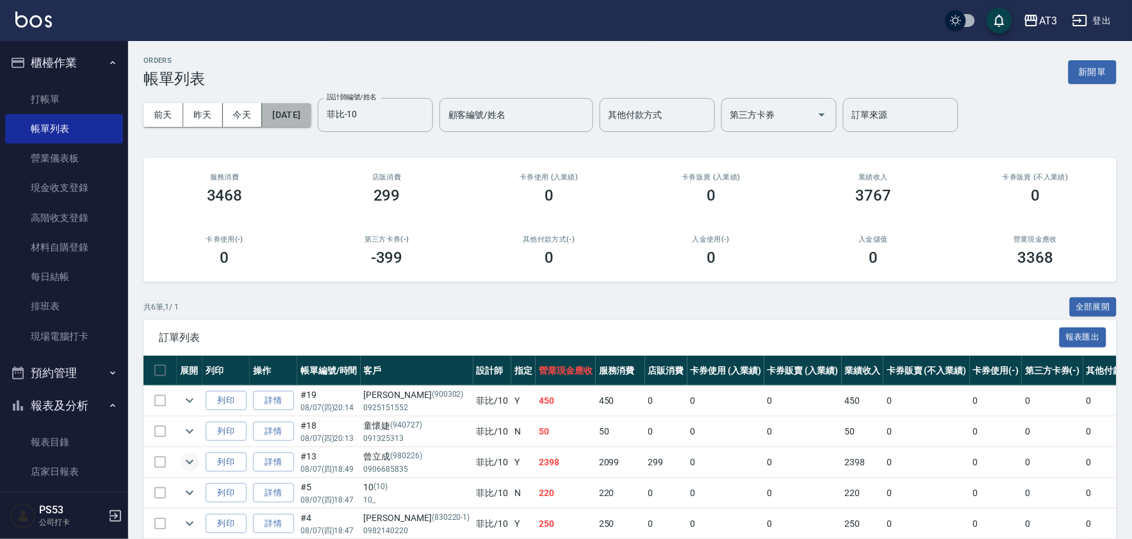
click at [293, 104] on button "[DATE]" at bounding box center [286, 115] width 49 height 24
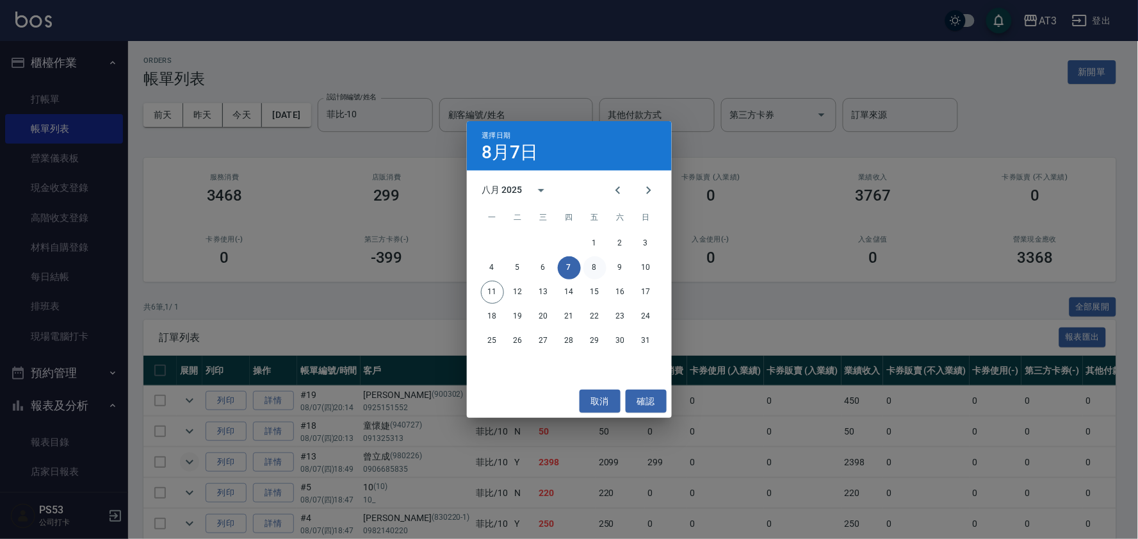
click at [596, 263] on button "8" at bounding box center [595, 267] width 23 height 23
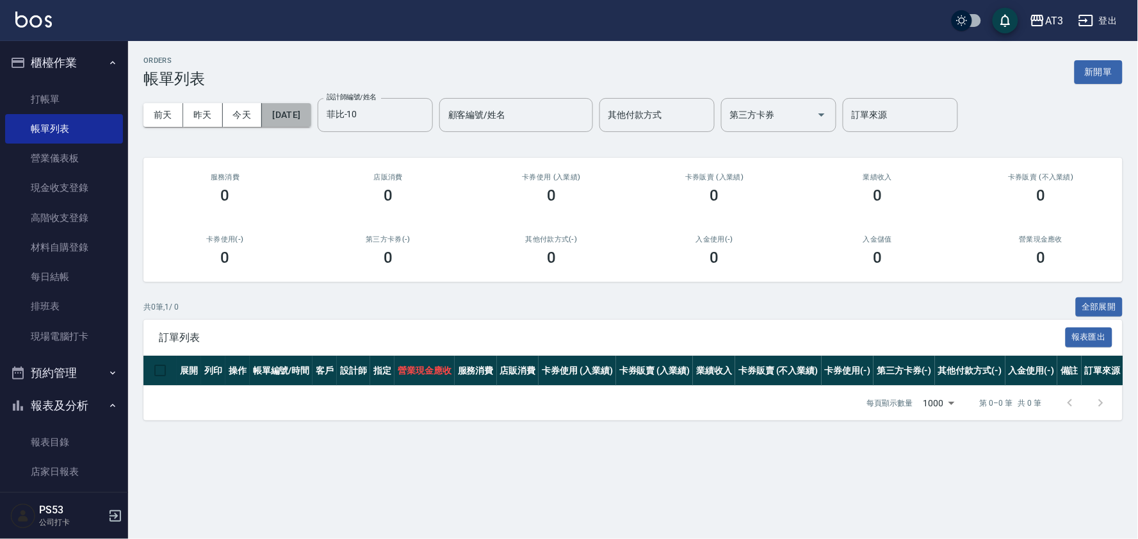
click at [271, 118] on button "[DATE]" at bounding box center [286, 115] width 49 height 24
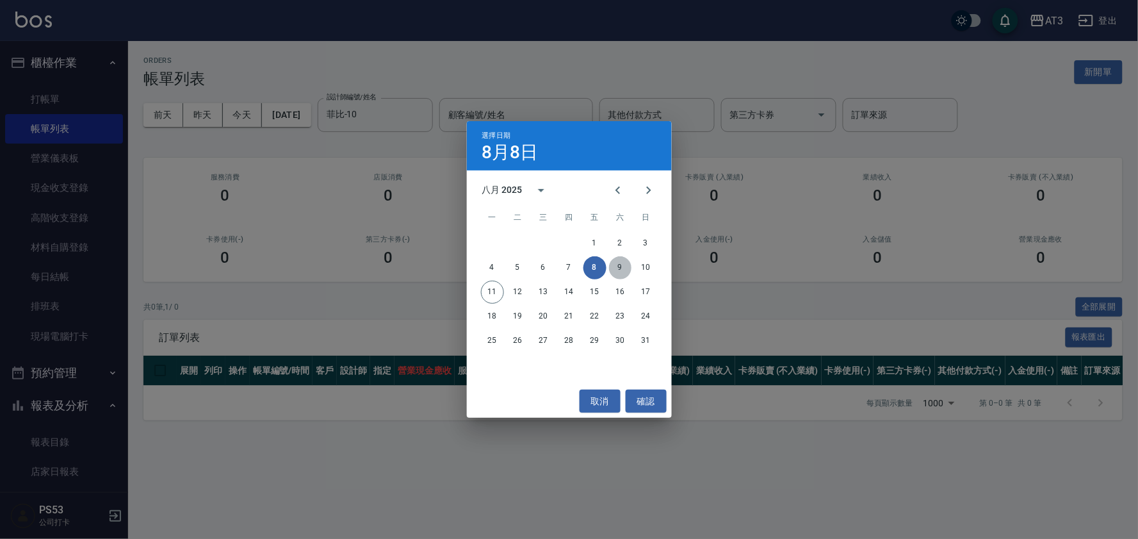
click at [617, 263] on button "9" at bounding box center [620, 267] width 23 height 23
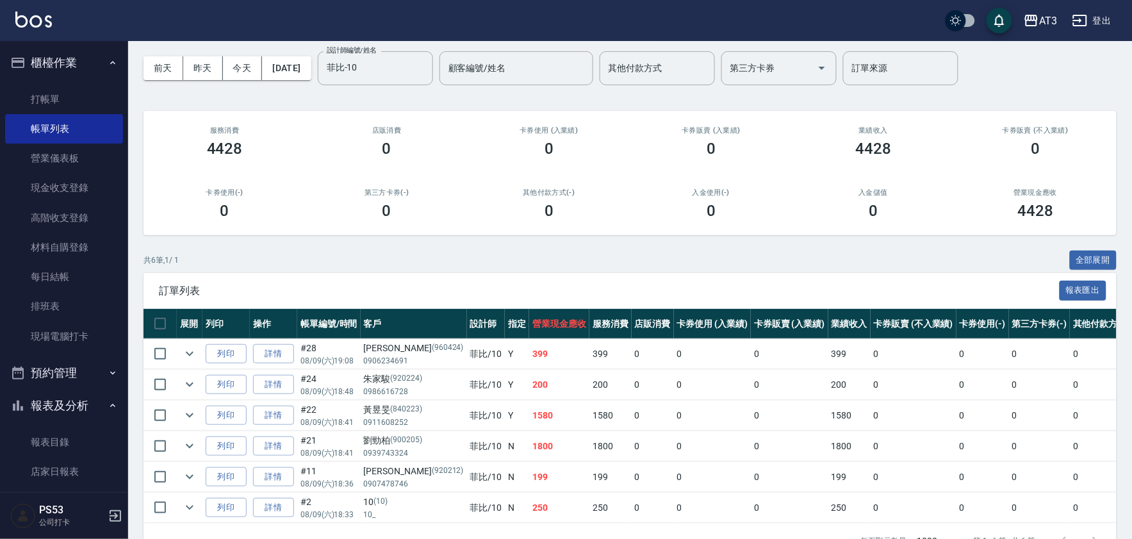
scroll to position [94, 0]
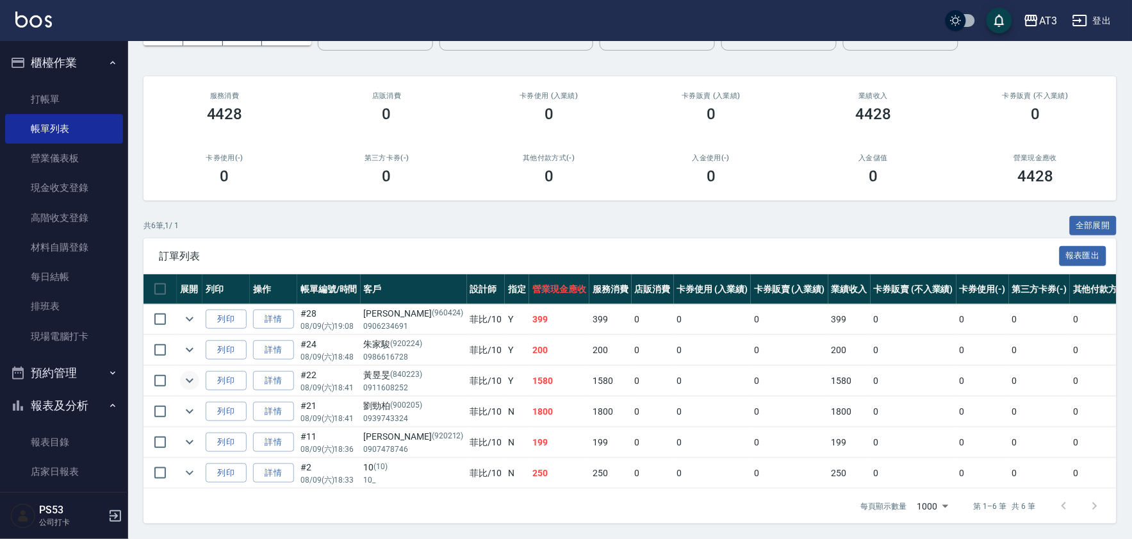
click at [193, 373] on icon "expand row" at bounding box center [189, 380] width 15 height 15
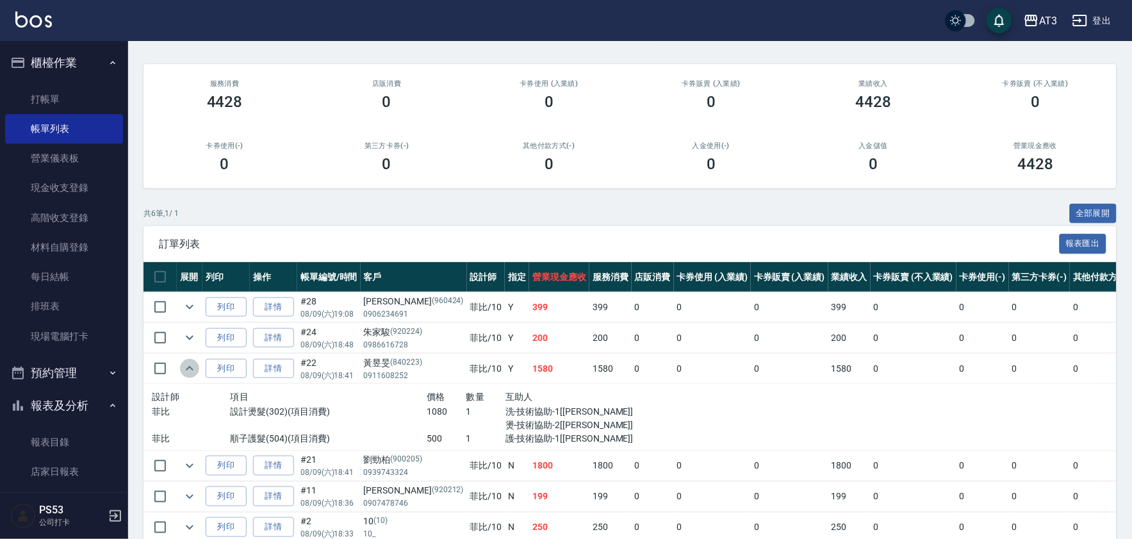
click at [184, 366] on icon "expand row" at bounding box center [189, 368] width 15 height 15
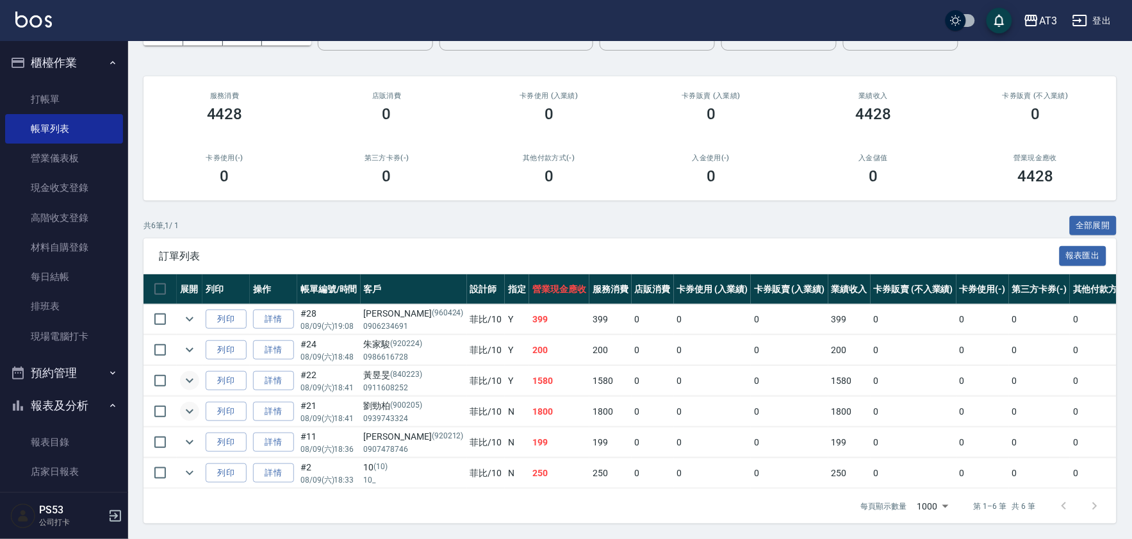
click at [184, 404] on icon "expand row" at bounding box center [189, 411] width 15 height 15
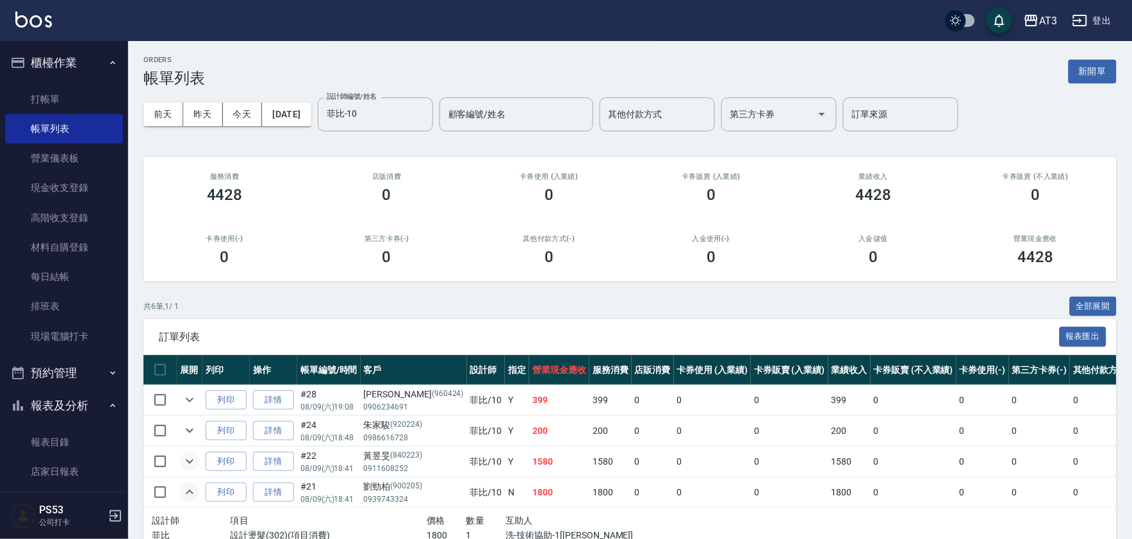
scroll to position [0, 0]
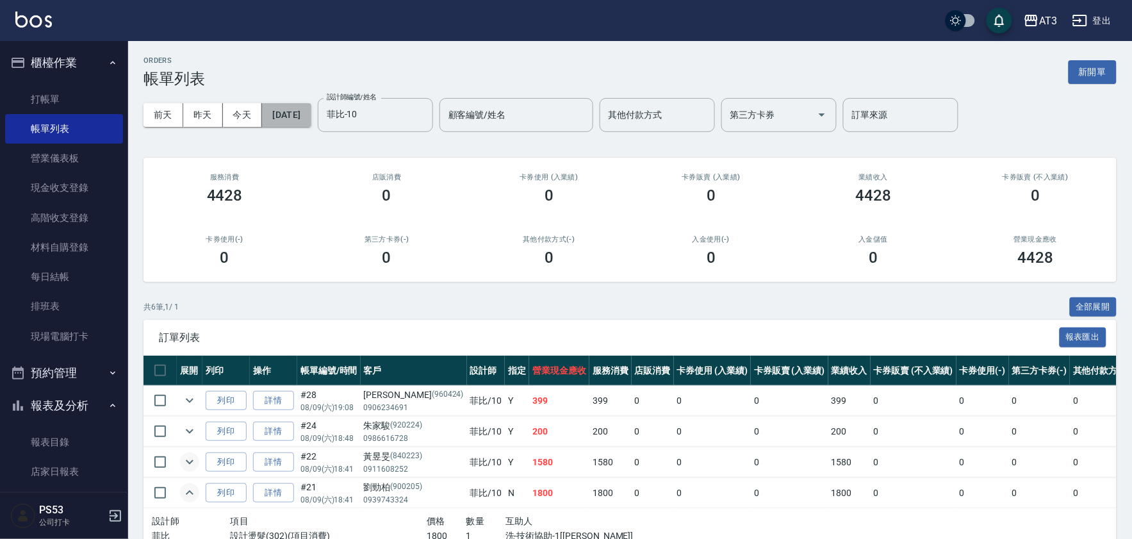
click at [301, 115] on button "[DATE]" at bounding box center [286, 115] width 49 height 24
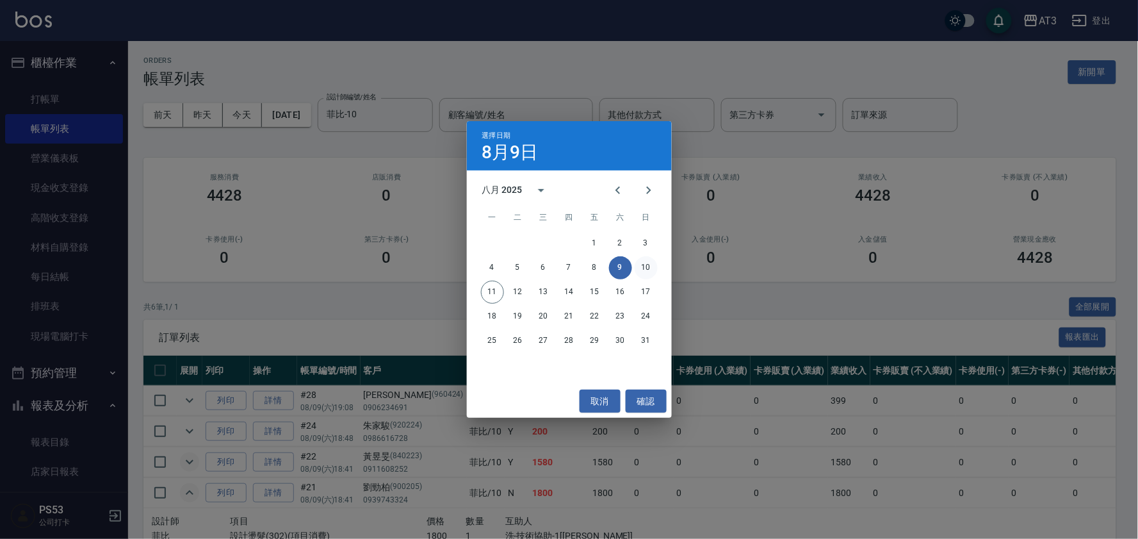
click at [648, 266] on button "10" at bounding box center [646, 267] width 23 height 23
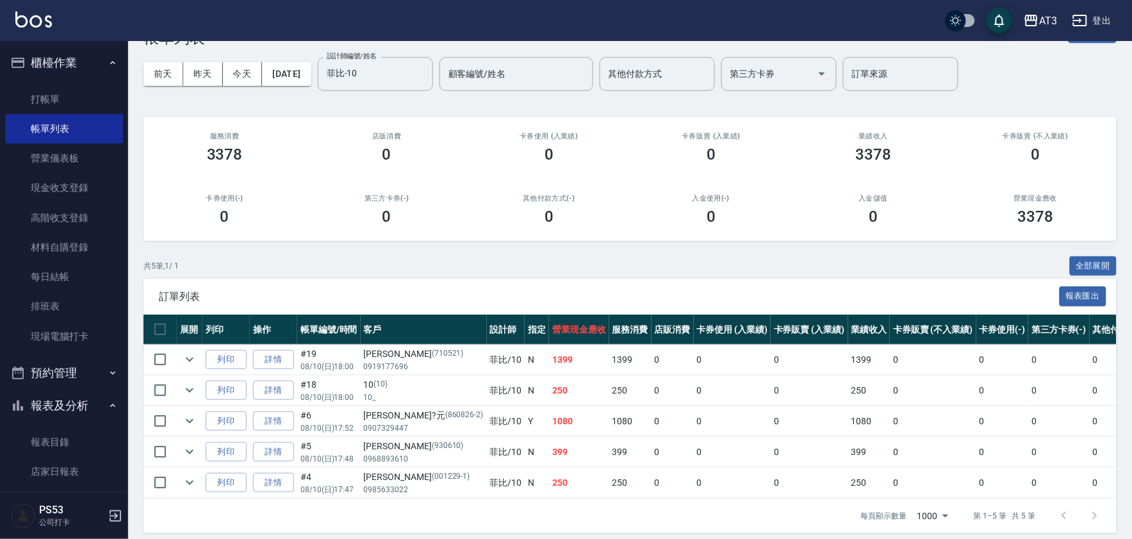
scroll to position [63, 0]
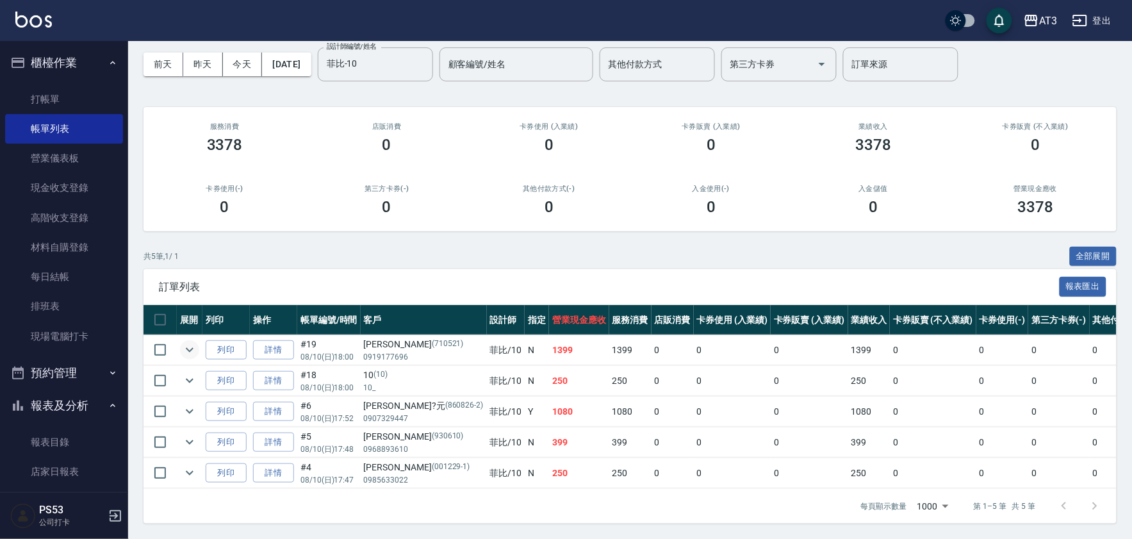
click at [186, 342] on icon "expand row" at bounding box center [189, 349] width 15 height 15
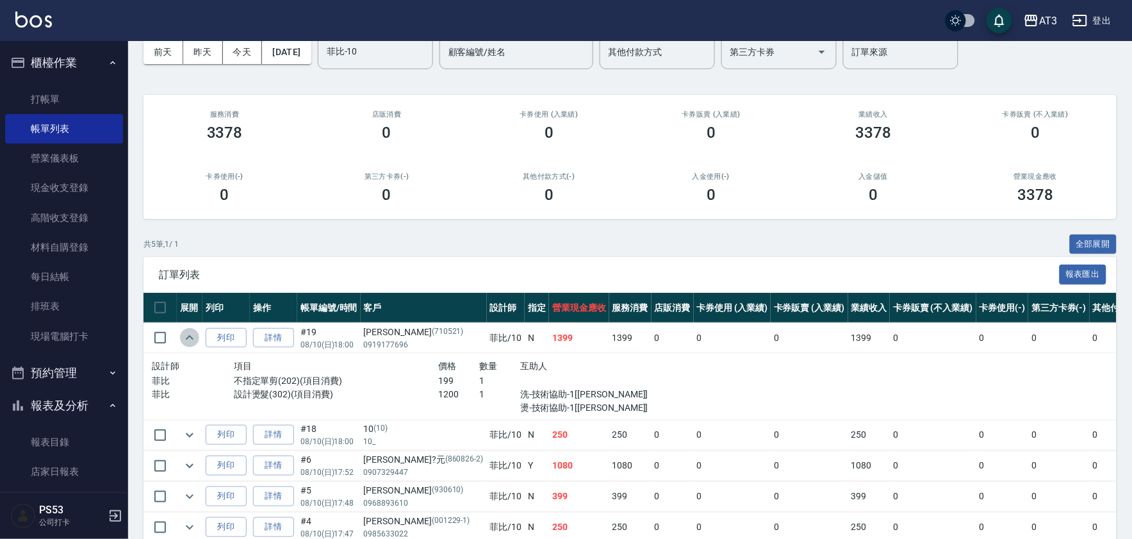
click at [186, 331] on icon "expand row" at bounding box center [189, 337] width 15 height 15
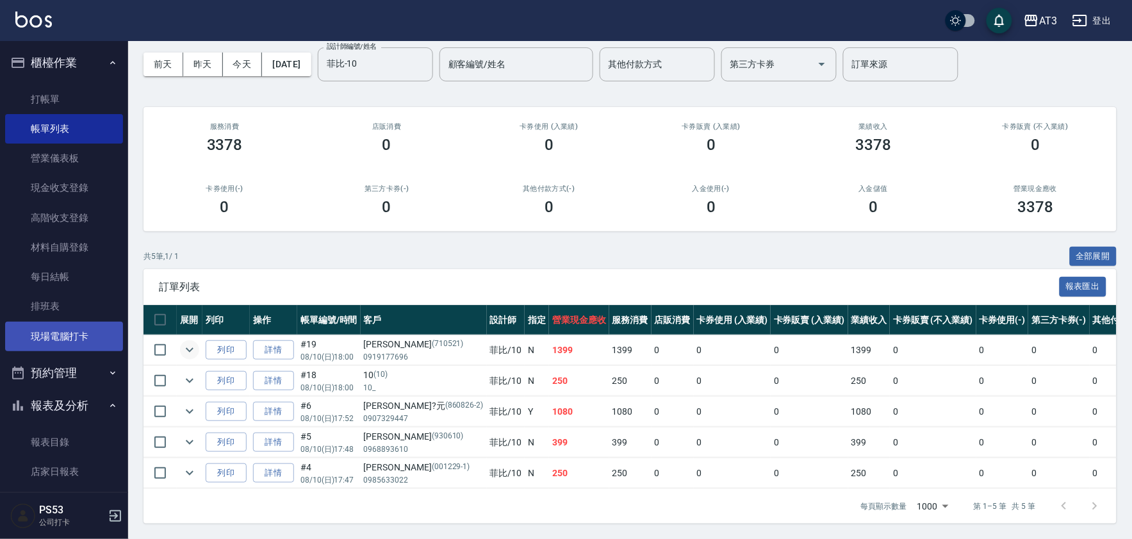
click at [111, 330] on link "現場電腦打卡" at bounding box center [64, 336] width 118 height 29
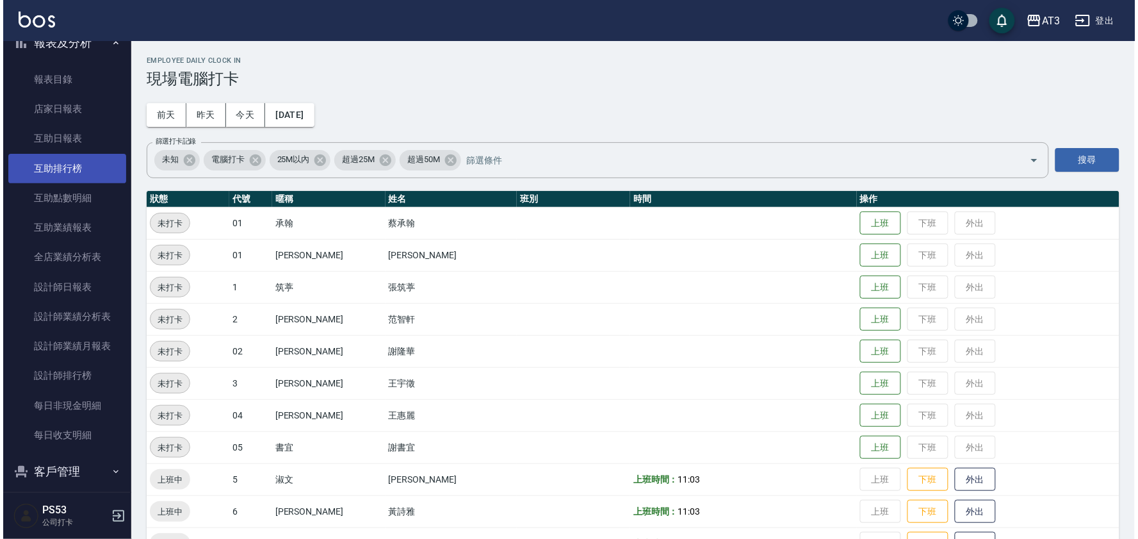
scroll to position [406, 0]
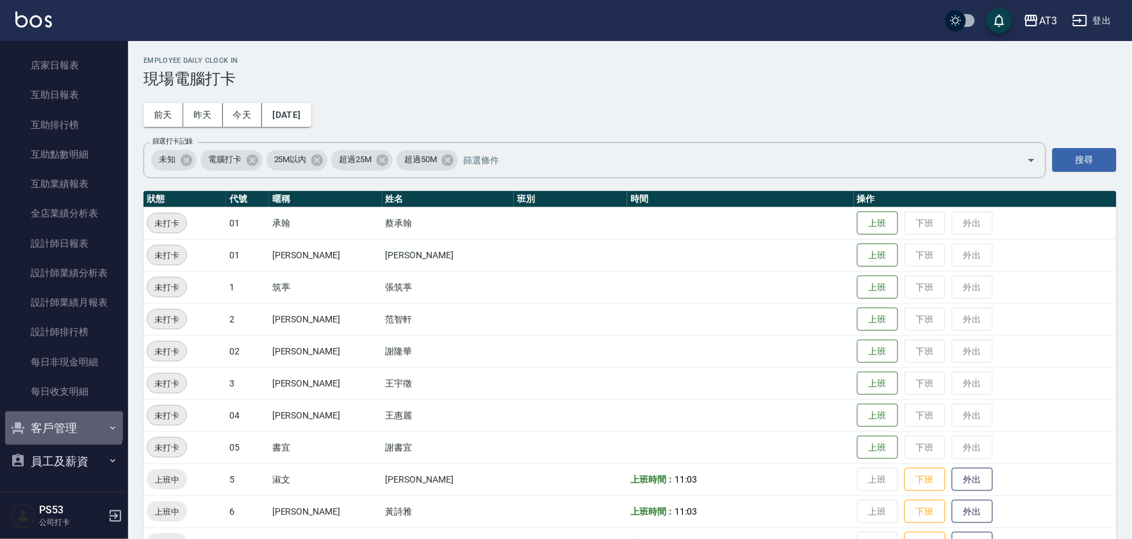
drag, startPoint x: 63, startPoint y: 421, endPoint x: 72, endPoint y: 421, distance: 9.0
click at [64, 421] on button "客戶管理" at bounding box center [64, 427] width 118 height 33
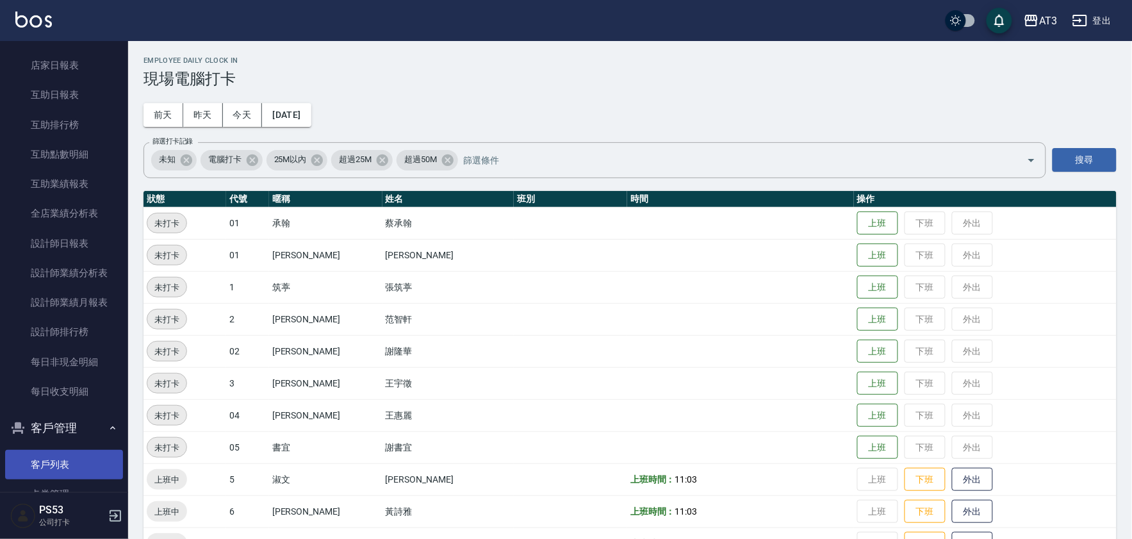
click at [79, 450] on link "客戶列表" at bounding box center [64, 464] width 118 height 29
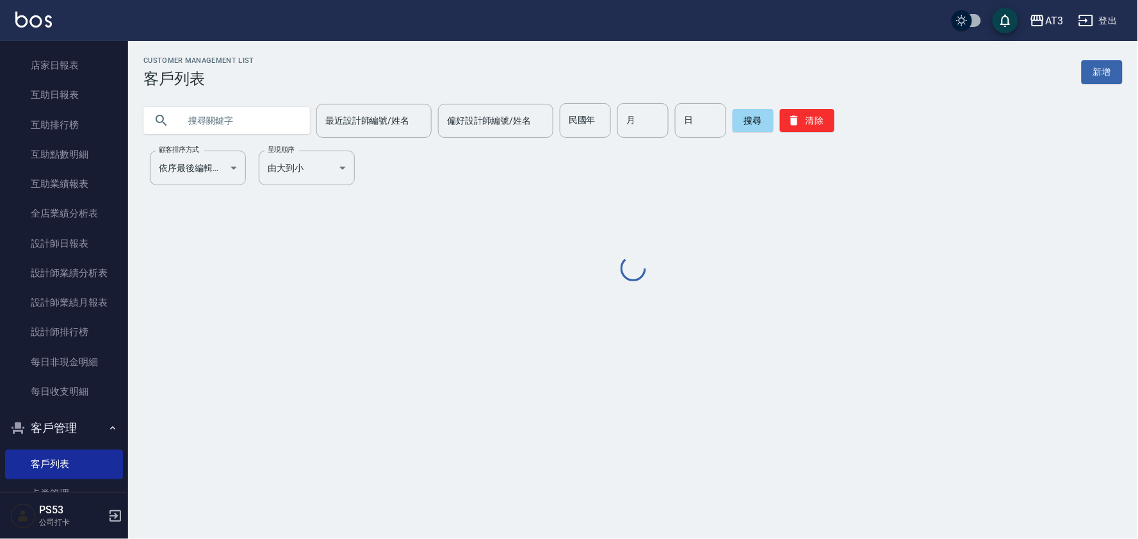
drag, startPoint x: 227, startPoint y: 118, endPoint x: 194, endPoint y: 132, distance: 35.6
click at [224, 118] on input "text" at bounding box center [239, 120] width 120 height 35
type input "1"
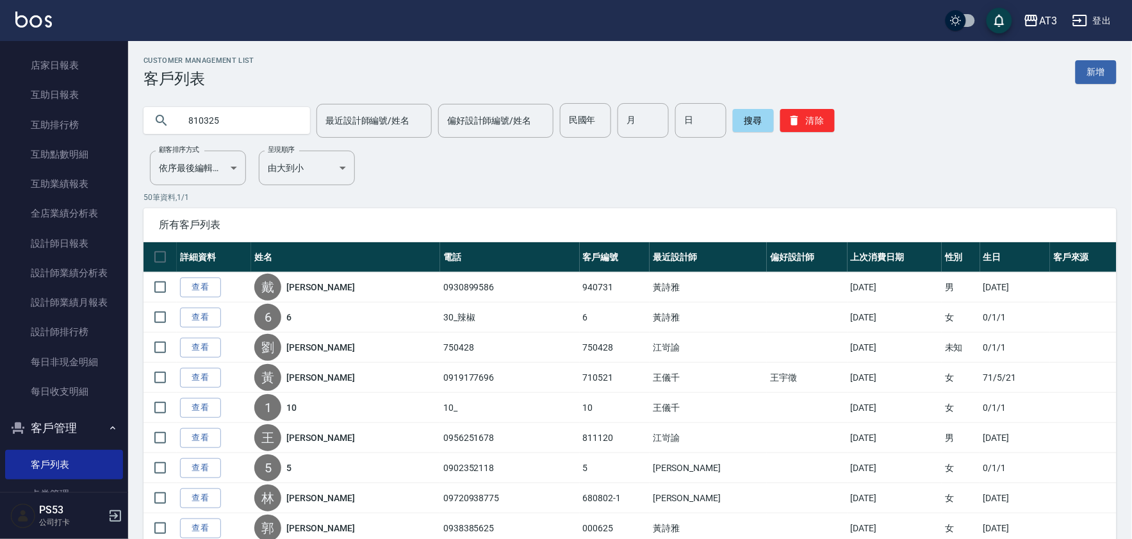
type input "810325"
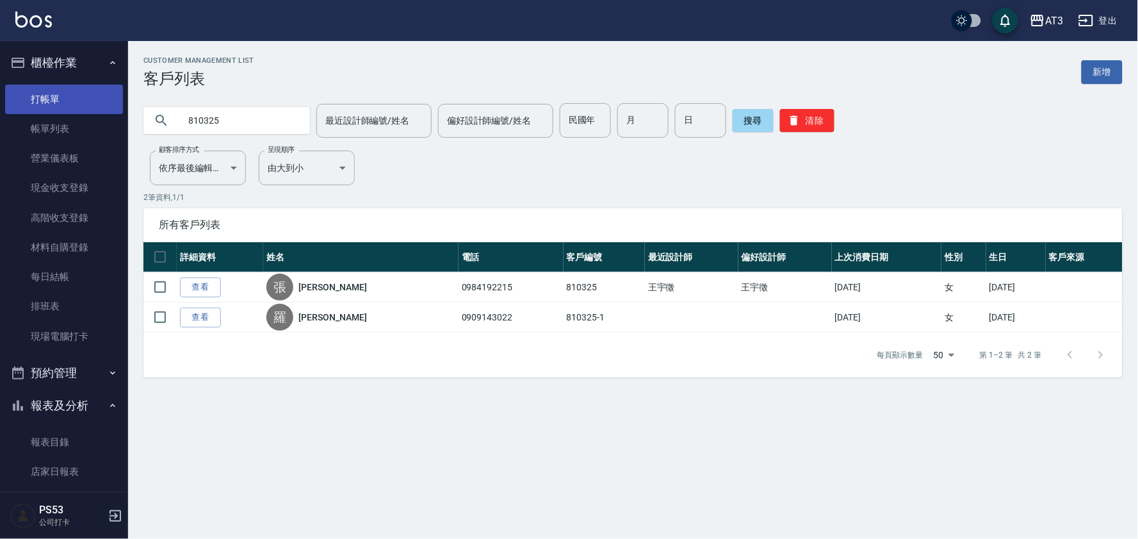
click at [90, 101] on link "打帳單" at bounding box center [64, 99] width 118 height 29
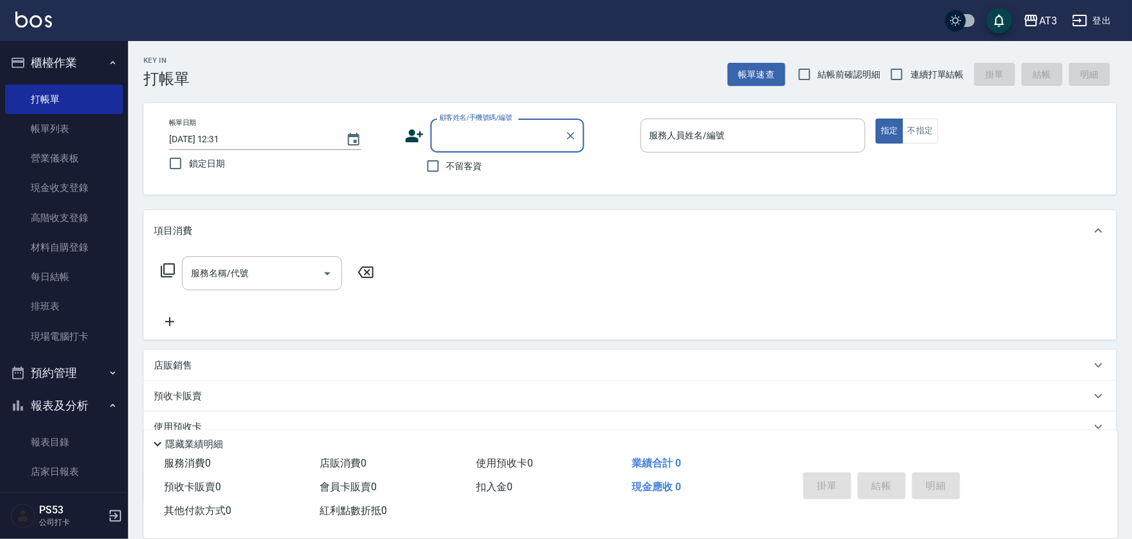
click at [165, 265] on icon at bounding box center [167, 270] width 15 height 15
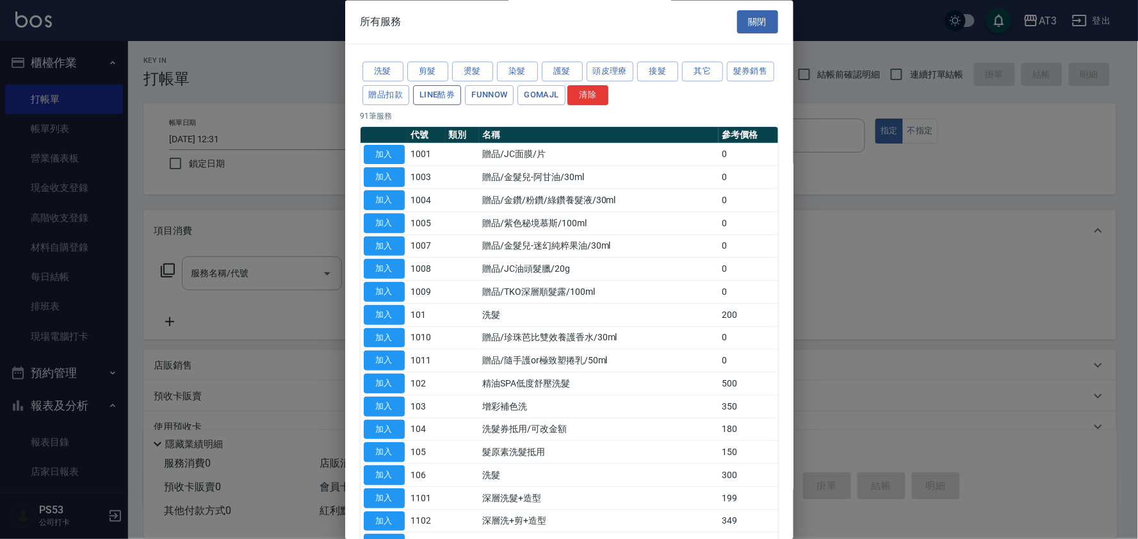
click at [461, 99] on button "LINE酷券" at bounding box center [437, 95] width 48 height 20
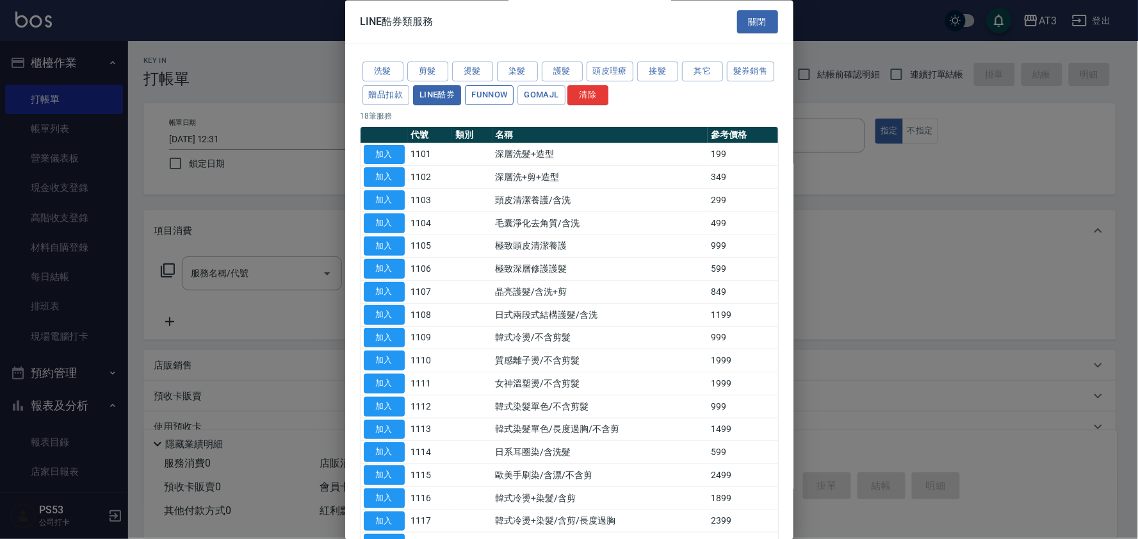
click at [514, 98] on button "FUNNOW" at bounding box center [489, 95] width 49 height 20
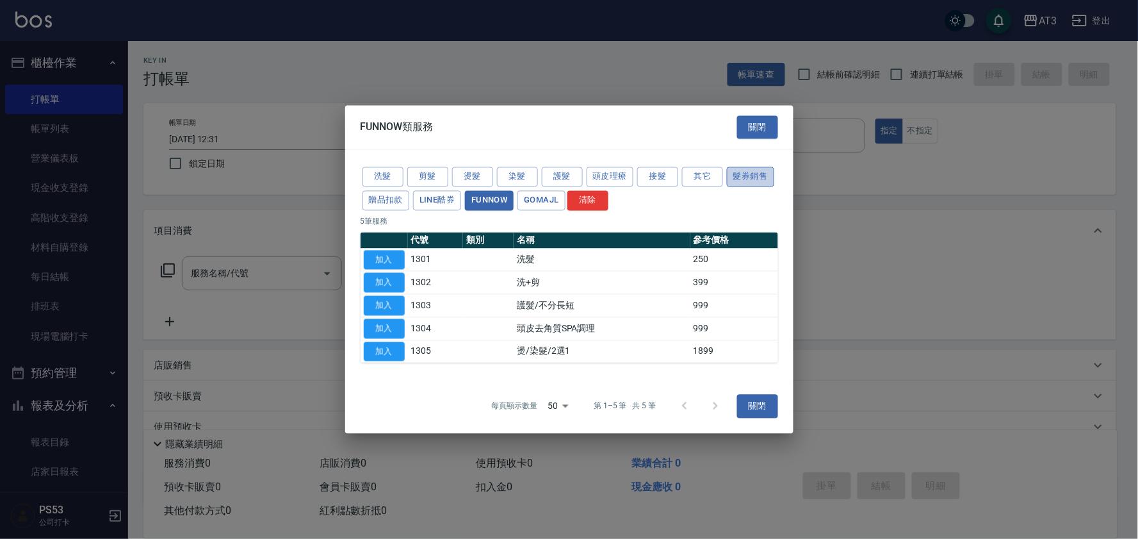
click at [757, 175] on button "髮券銷售" at bounding box center [750, 177] width 47 height 20
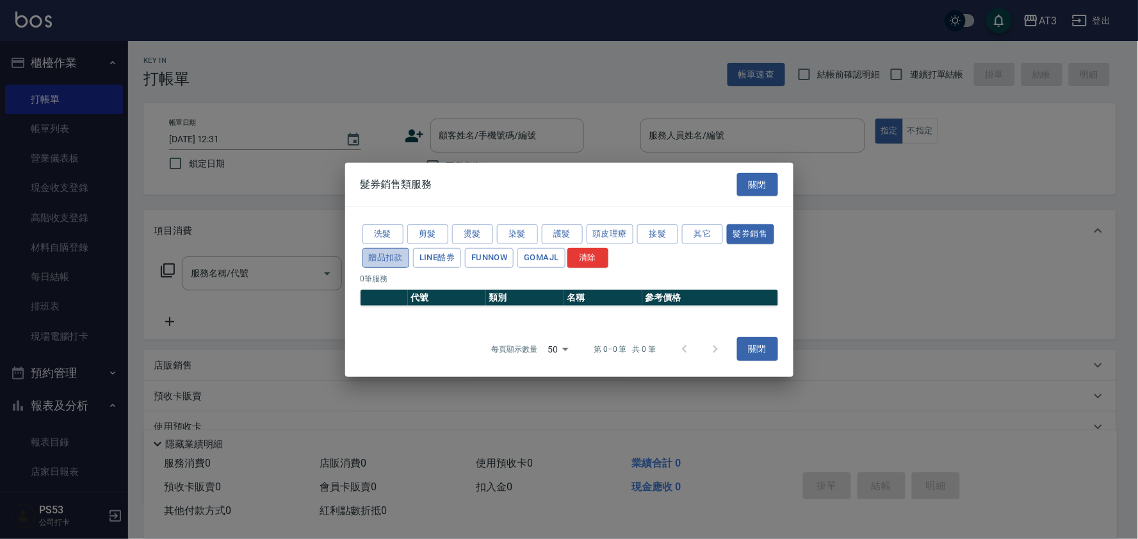
click at [393, 250] on button "贈品扣款" at bounding box center [386, 258] width 47 height 20
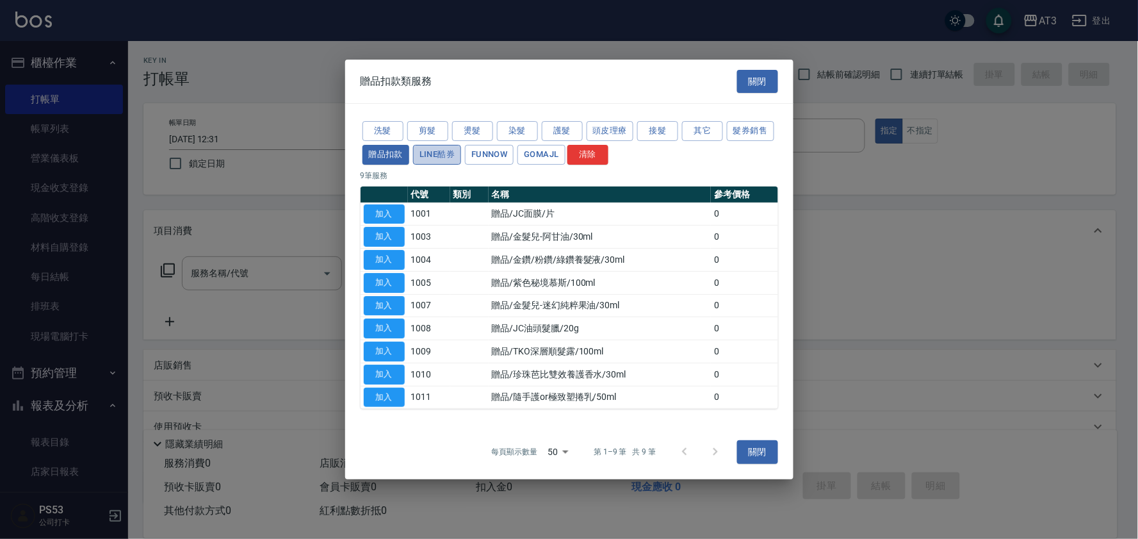
click at [452, 161] on button "LINE酷券" at bounding box center [437, 155] width 48 height 20
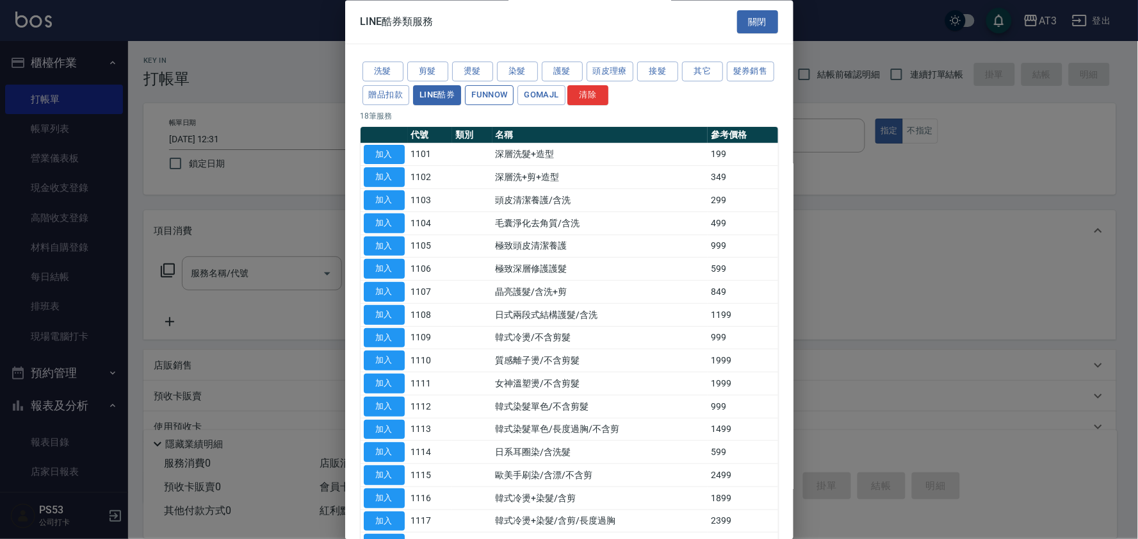
click at [514, 94] on button "FUNNOW" at bounding box center [489, 95] width 49 height 20
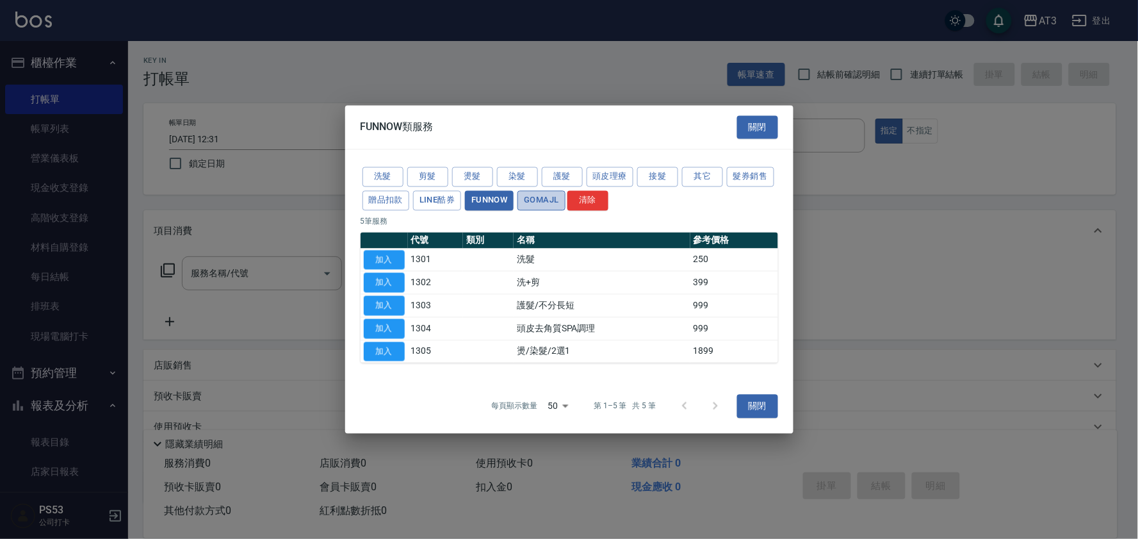
click at [559, 195] on button "GOMAJL" at bounding box center [541, 200] width 47 height 20
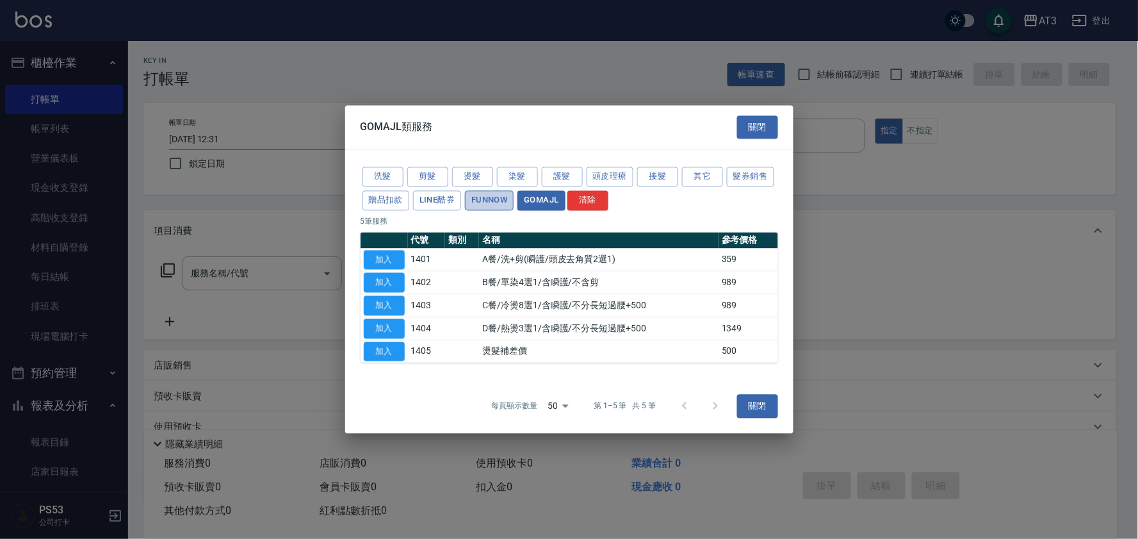
click at [470, 202] on button "FUNNOW" at bounding box center [489, 200] width 49 height 20
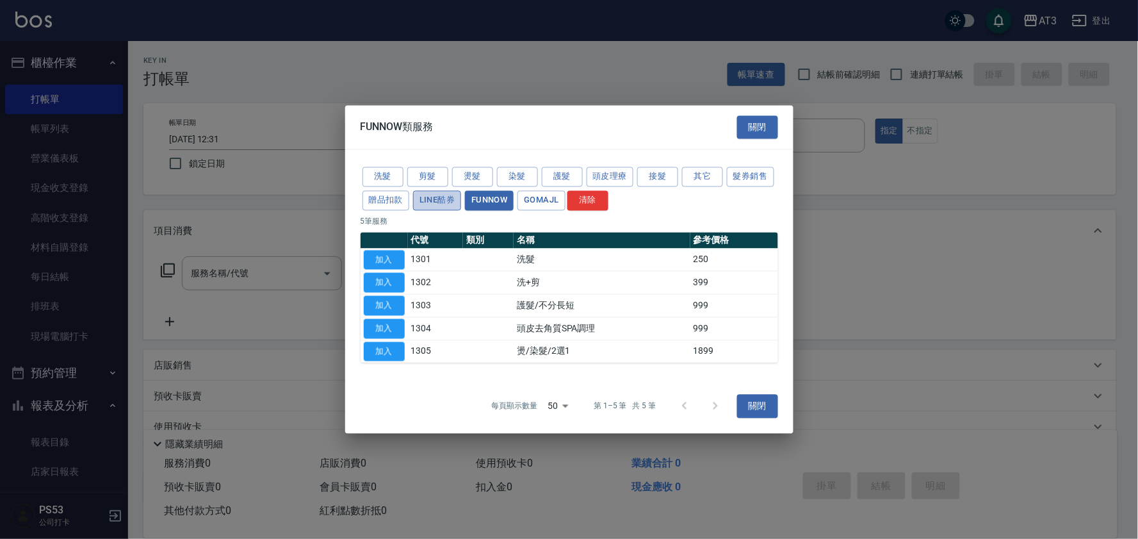
click at [448, 193] on button "LINE酷券" at bounding box center [437, 200] width 48 height 20
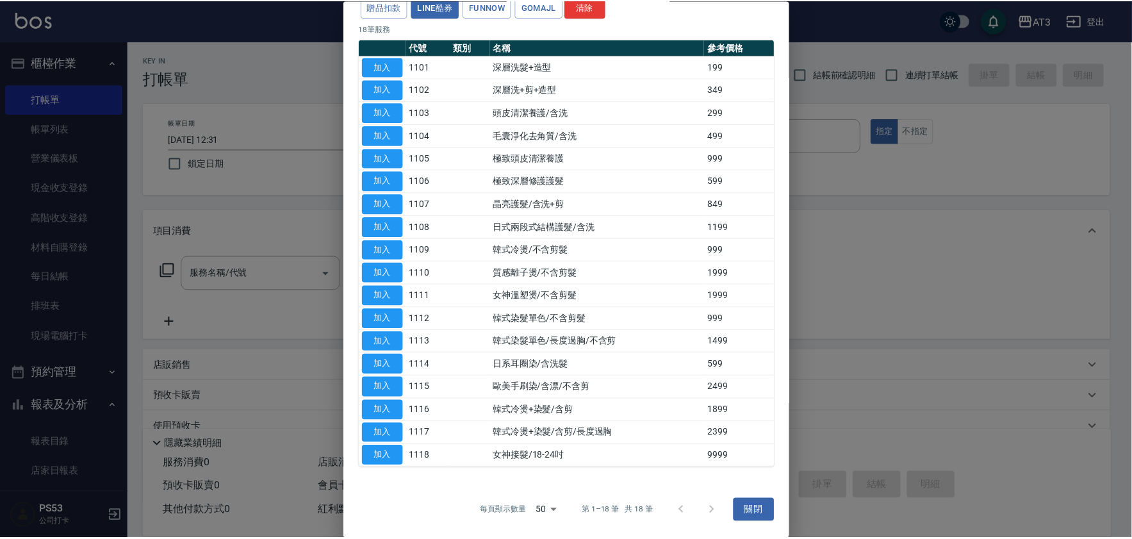
scroll to position [17, 0]
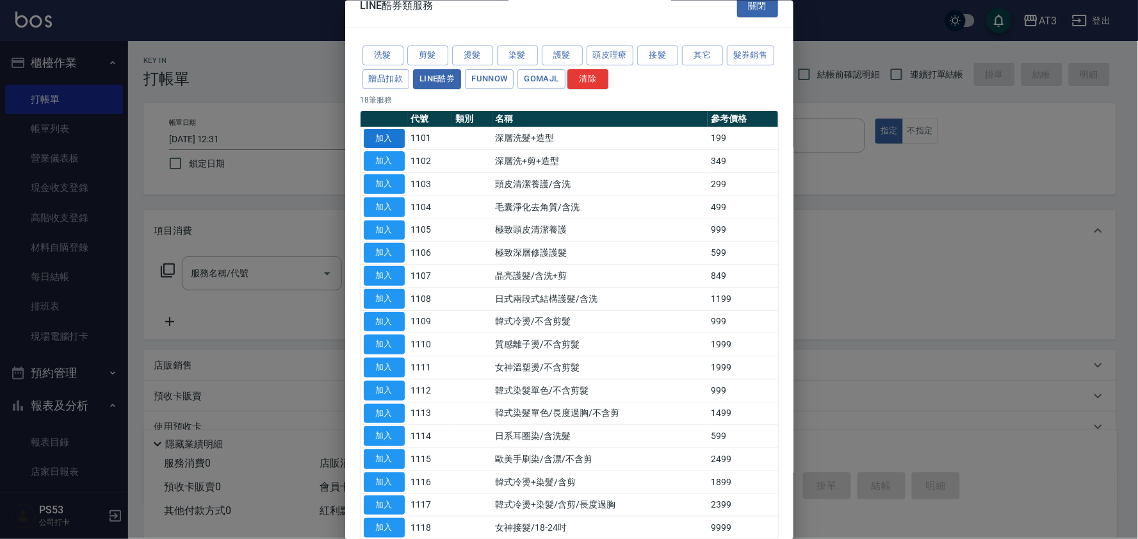
click at [395, 142] on button "加入" at bounding box center [384, 138] width 41 height 20
type input "深層洗髮+造型(1101)"
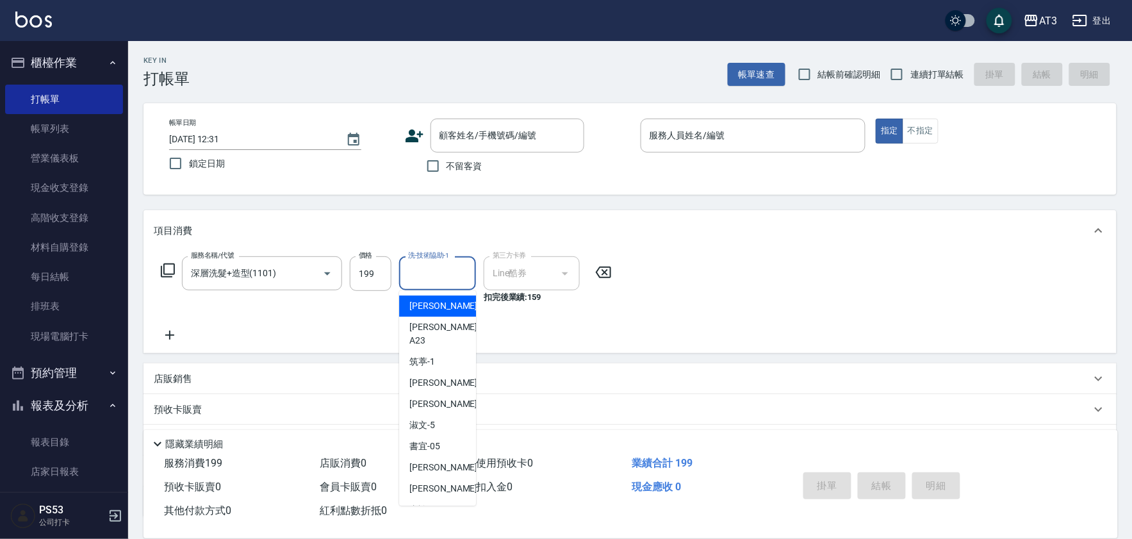
click at [447, 272] on input "洗-技術協助-1" at bounding box center [437, 273] width 65 height 22
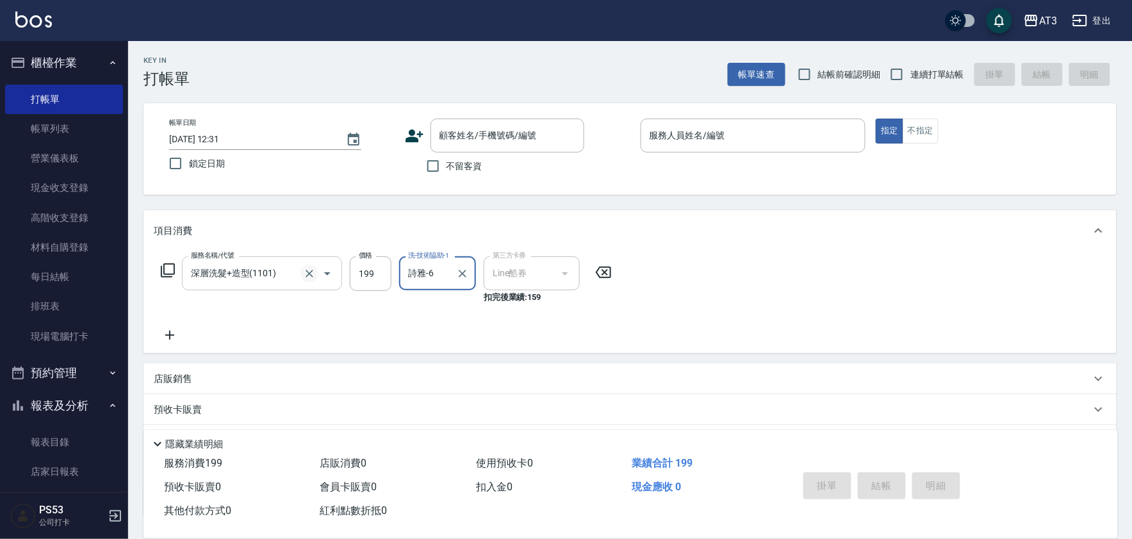
click at [308, 276] on icon "Clear" at bounding box center [309, 273] width 13 height 13
type input "詩雅-6"
click at [462, 277] on icon "Clear" at bounding box center [462, 273] width 13 height 13
type input "深層洗髮+造型(1101)"
click at [387, 276] on input "199" at bounding box center [371, 273] width 42 height 35
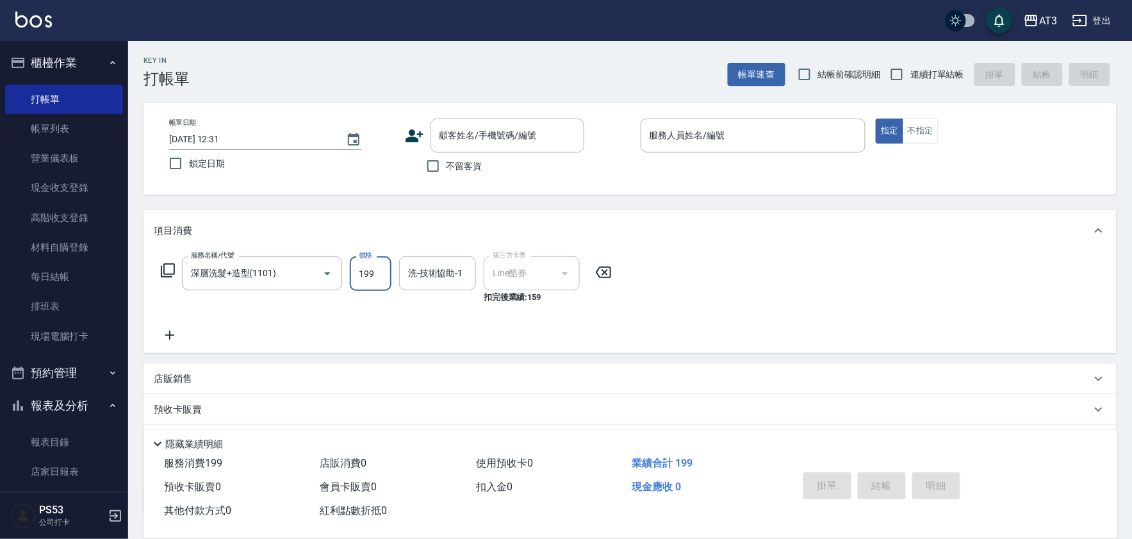
click at [29, 24] on img at bounding box center [33, 20] width 37 height 16
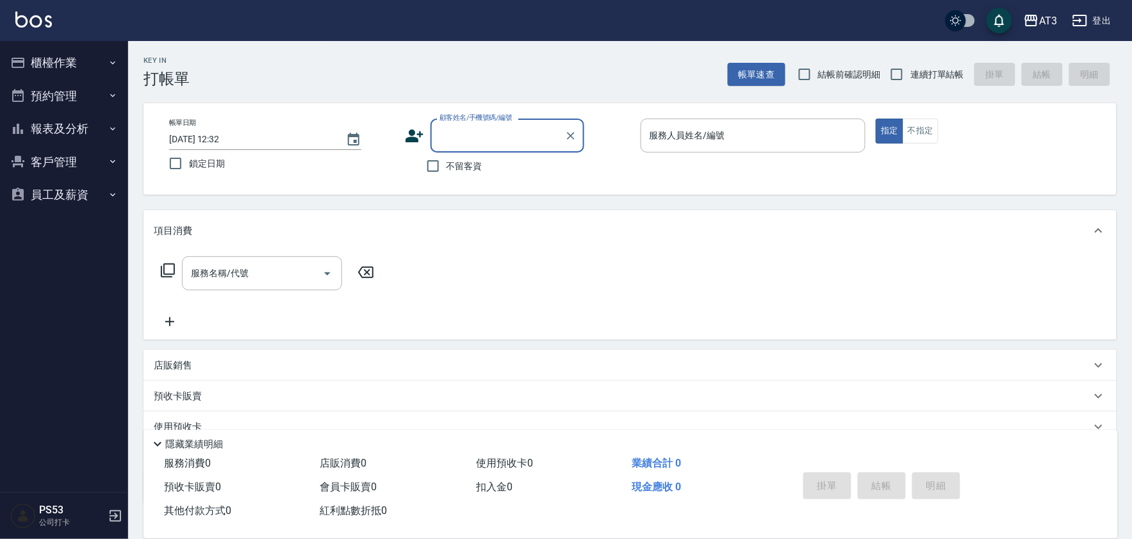
click at [438, 125] on input "顧客姓名/手機號碼/編號" at bounding box center [497, 135] width 123 height 22
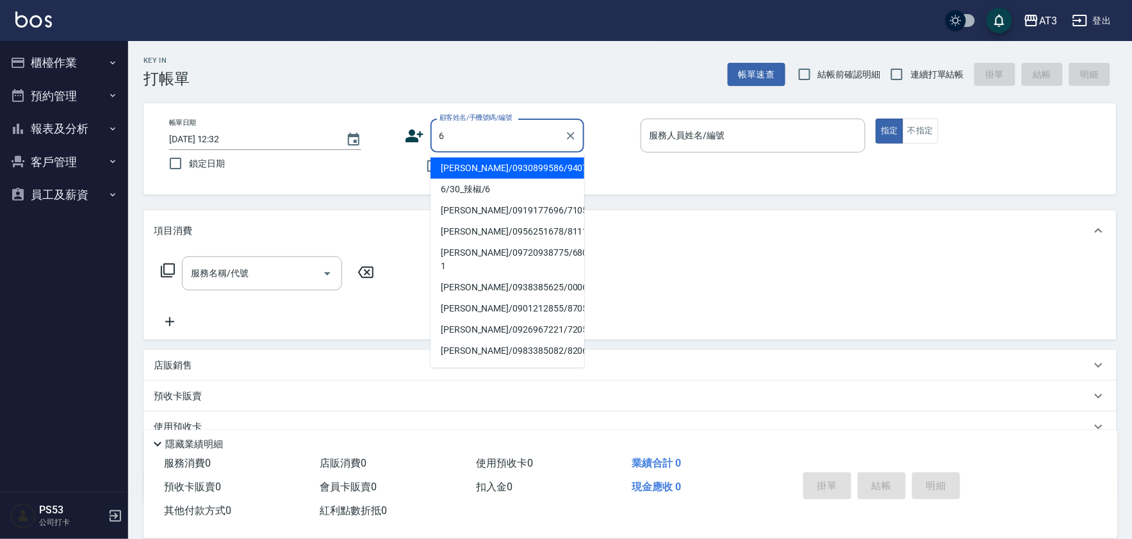
type input "[PERSON_NAME]/0930899586/940731"
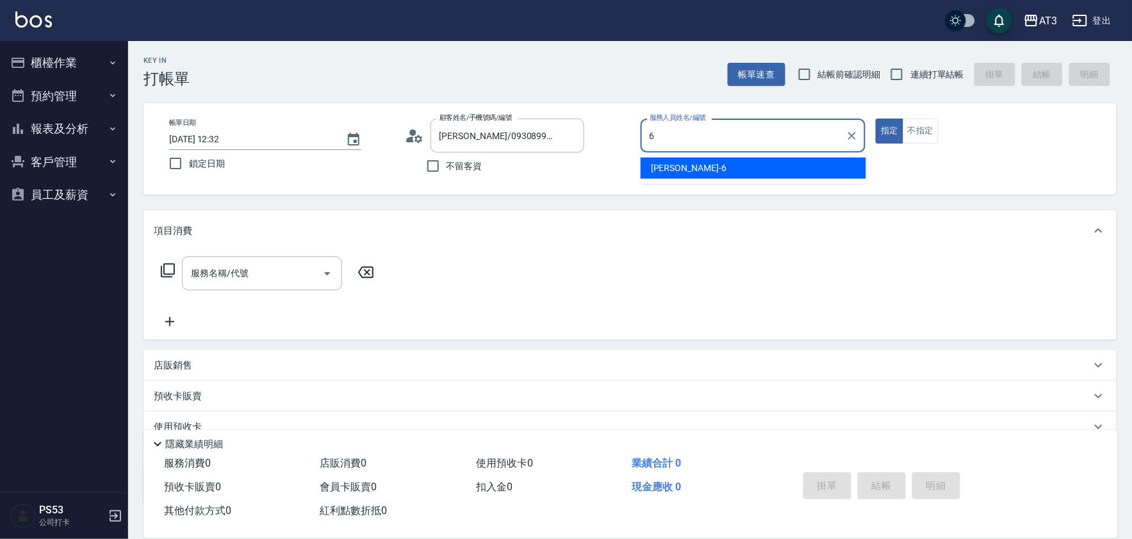
type input "6"
type button "true"
type input "詩雅-6"
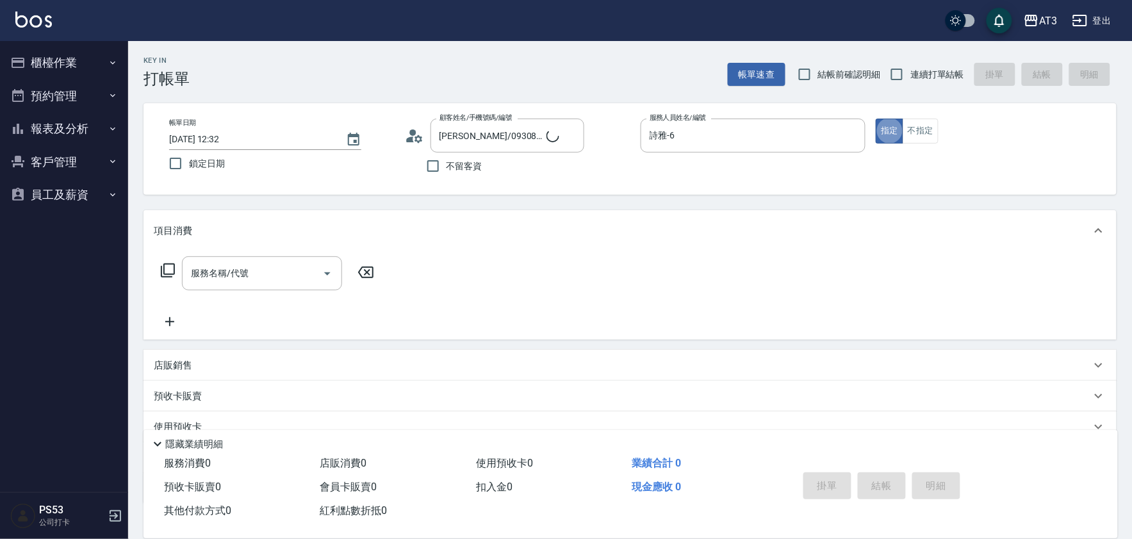
type input "6/30_辣椒/6"
click at [163, 271] on icon at bounding box center [168, 270] width 14 height 14
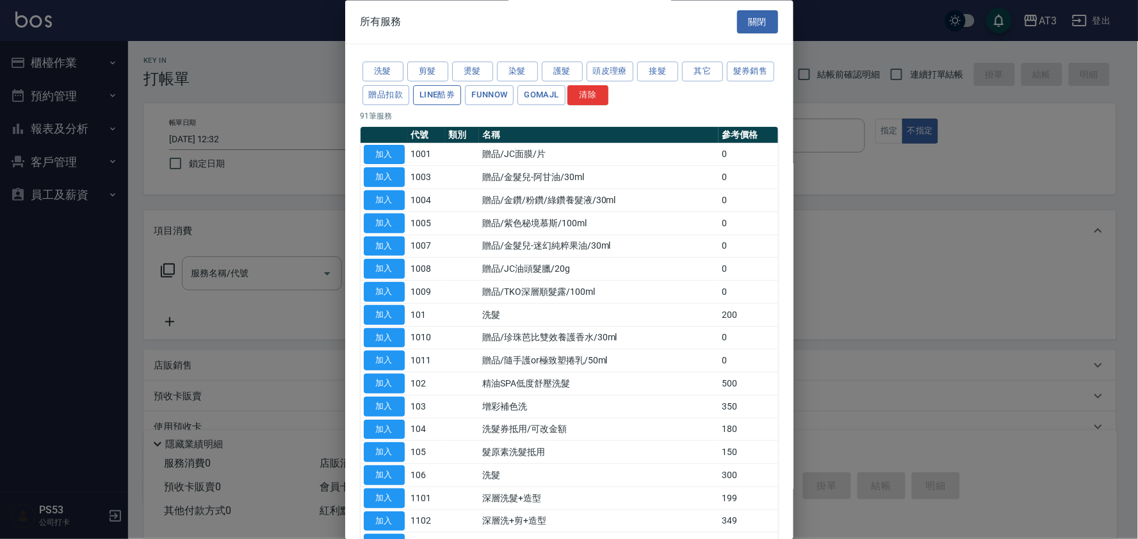
click at [461, 102] on button "LINE酷券" at bounding box center [437, 95] width 48 height 20
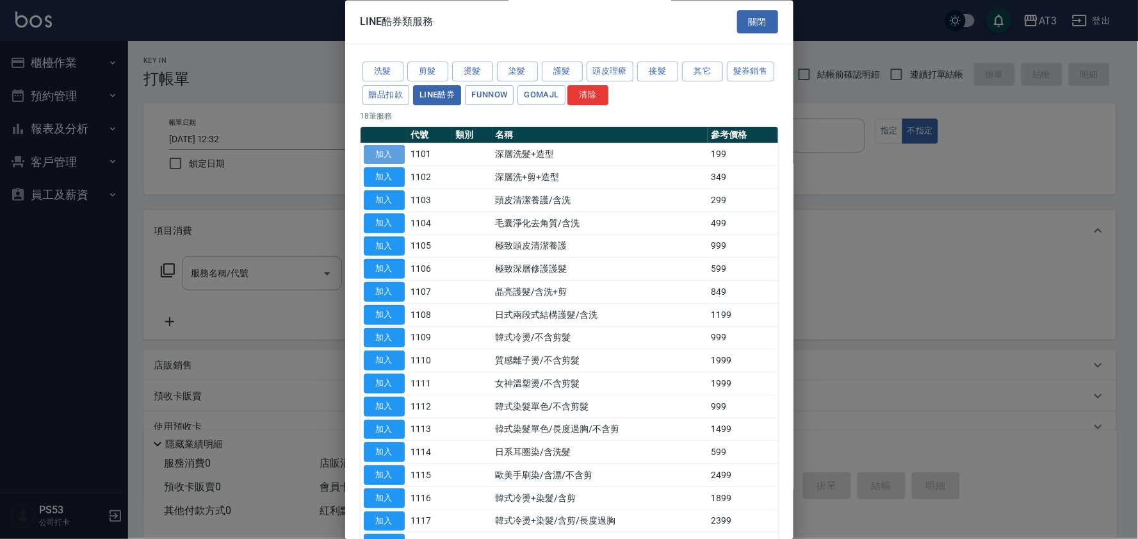
click at [370, 154] on button "加入" at bounding box center [384, 155] width 41 height 20
type input "深層洗髮+造型(1101)"
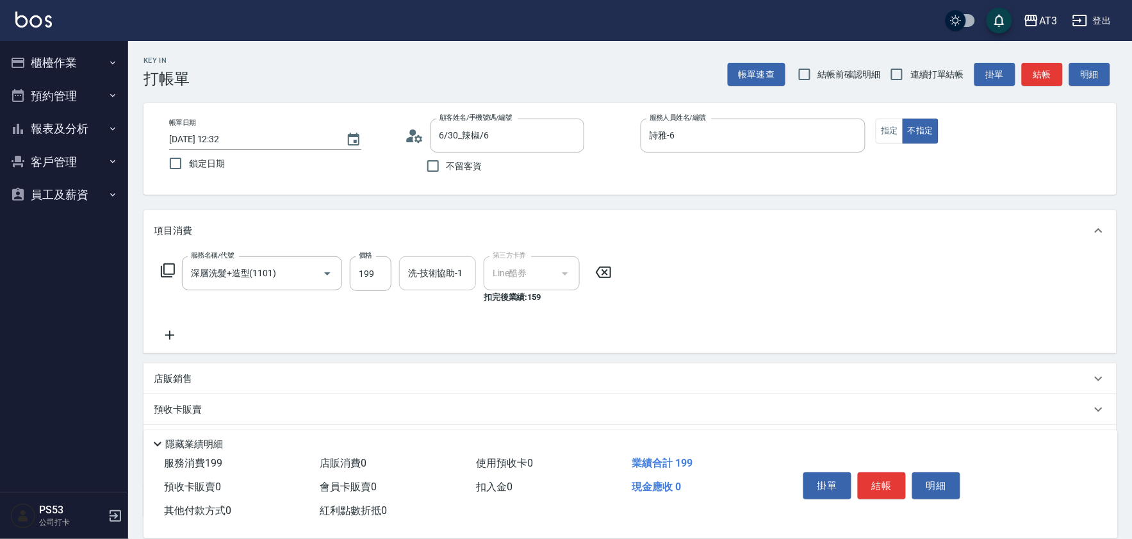
click at [434, 269] on div "洗-技術協助-1 洗-技術協助-1" at bounding box center [437, 273] width 77 height 34
type input "詩雅-6"
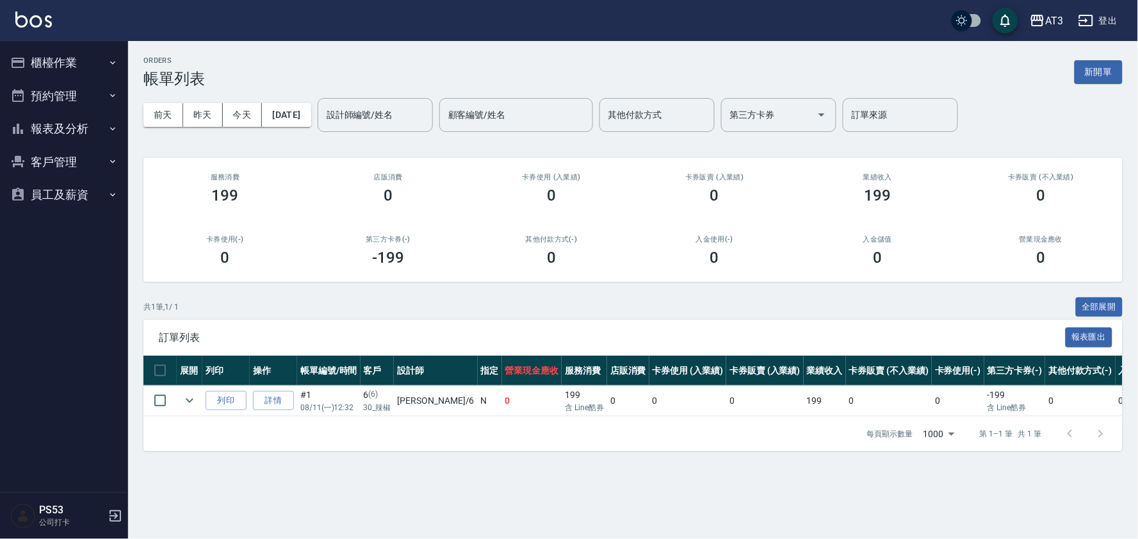
click at [88, 65] on button "櫃檯作業" at bounding box center [64, 62] width 118 height 33
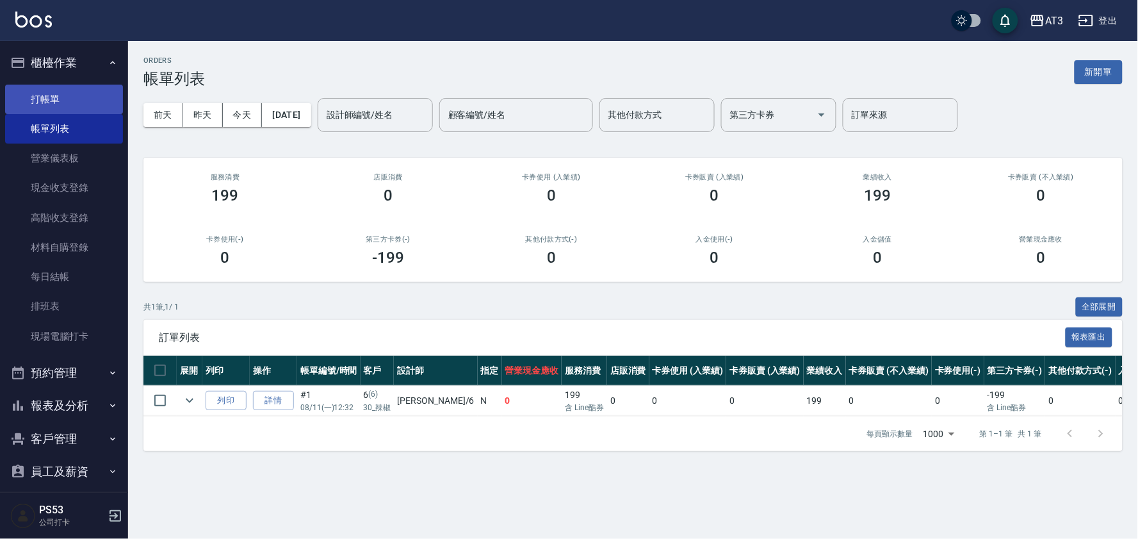
click at [53, 97] on link "打帳單" at bounding box center [64, 99] width 118 height 29
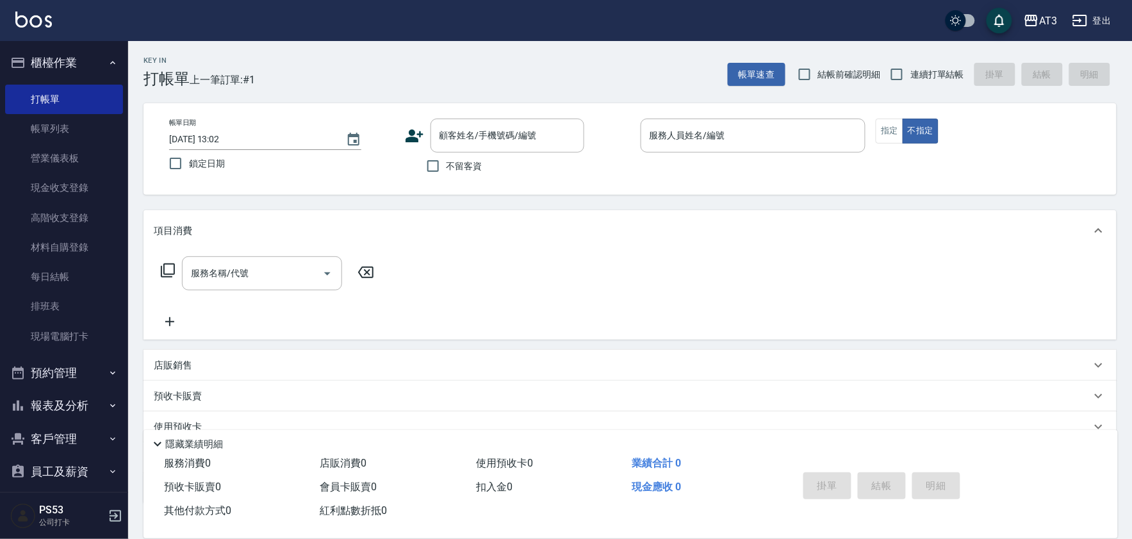
drag, startPoint x: 911, startPoint y: 71, endPoint x: 765, endPoint y: 94, distance: 148.4
click at [911, 71] on span "連續打單結帳" at bounding box center [937, 74] width 54 height 13
click at [910, 71] on input "連續打單結帳" at bounding box center [896, 74] width 27 height 27
checkbox input "true"
click at [482, 143] on input "顧客姓名/手機號碼/編號" at bounding box center [497, 135] width 123 height 22
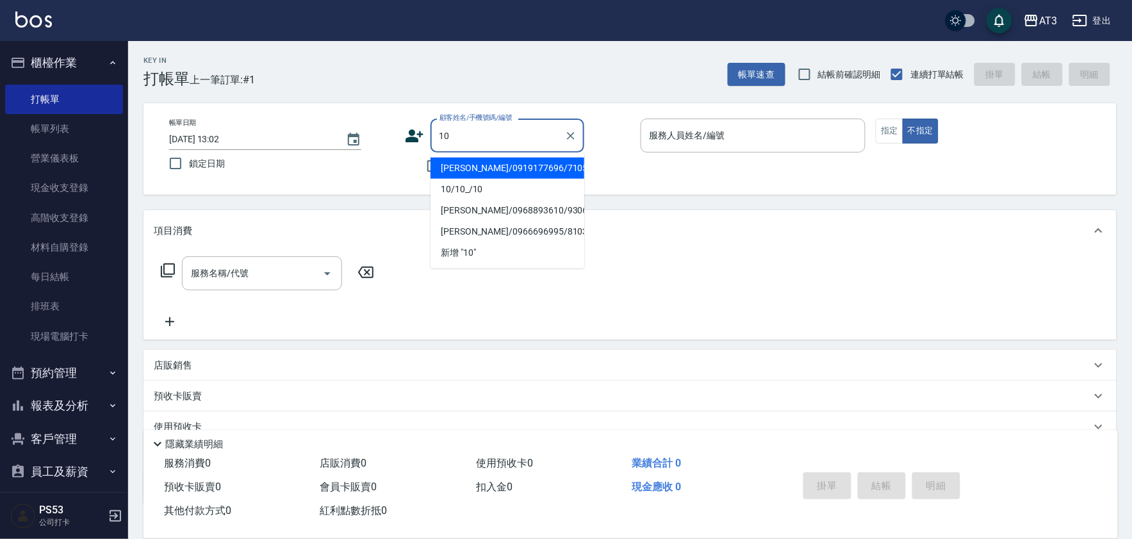
type input "[PERSON_NAME]/0919177696/710521"
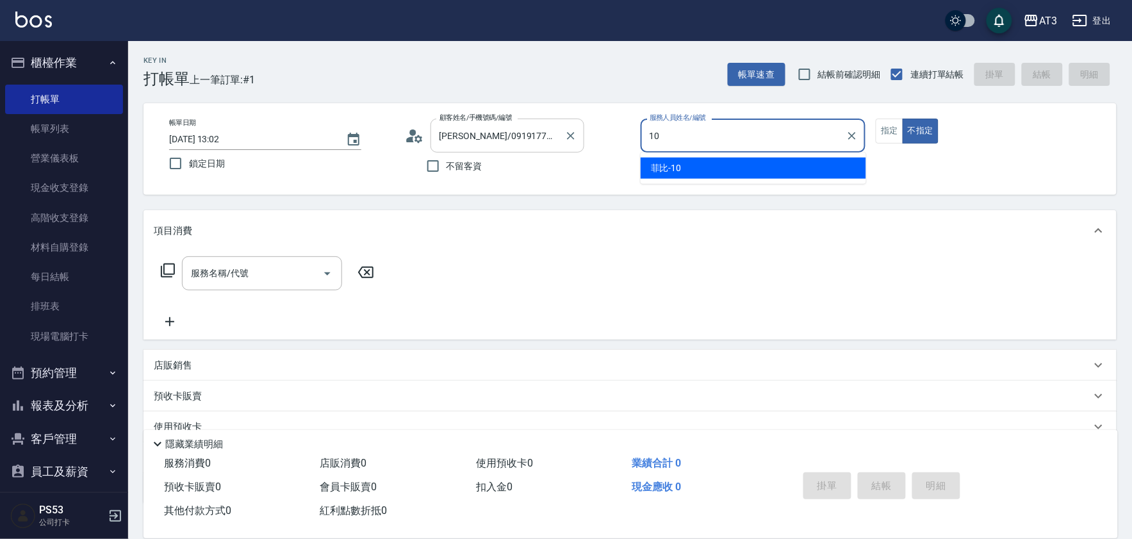
type input "菲比-10"
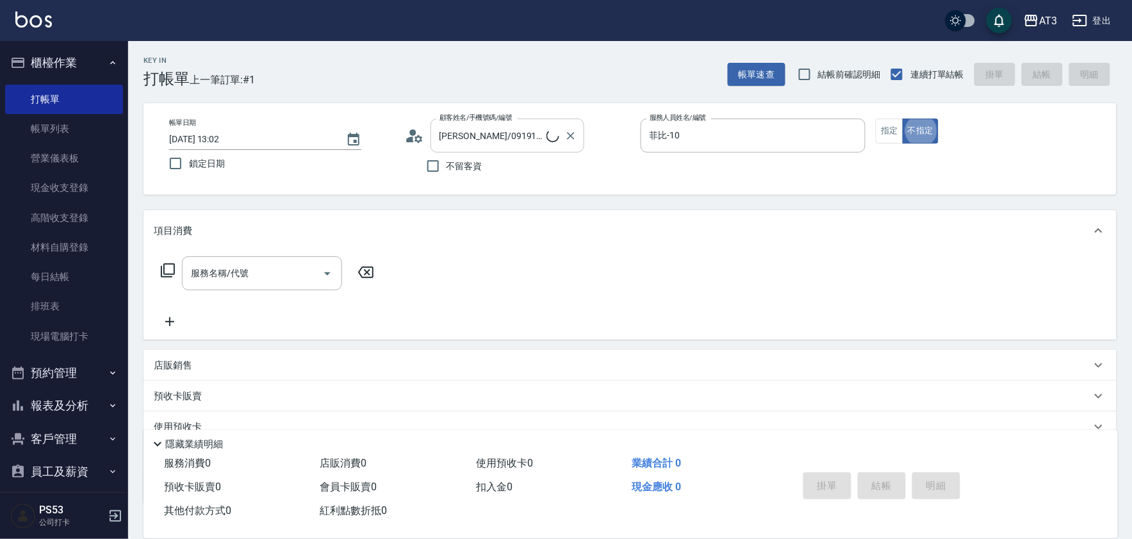
type button "false"
type input "10/10_/10"
click at [162, 263] on icon at bounding box center [167, 270] width 15 height 15
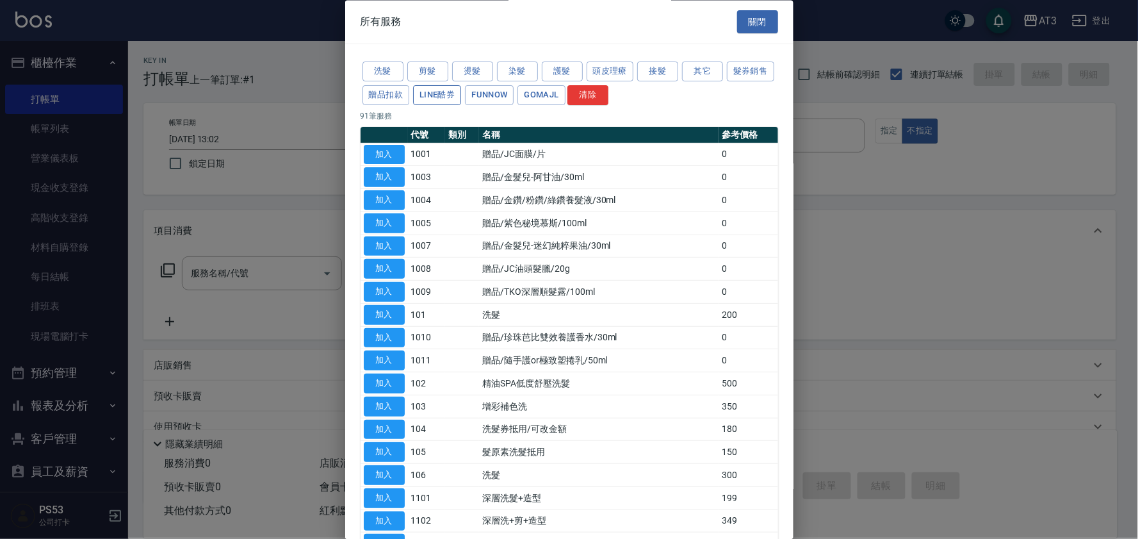
click at [461, 94] on button "LINE酷券" at bounding box center [437, 95] width 48 height 20
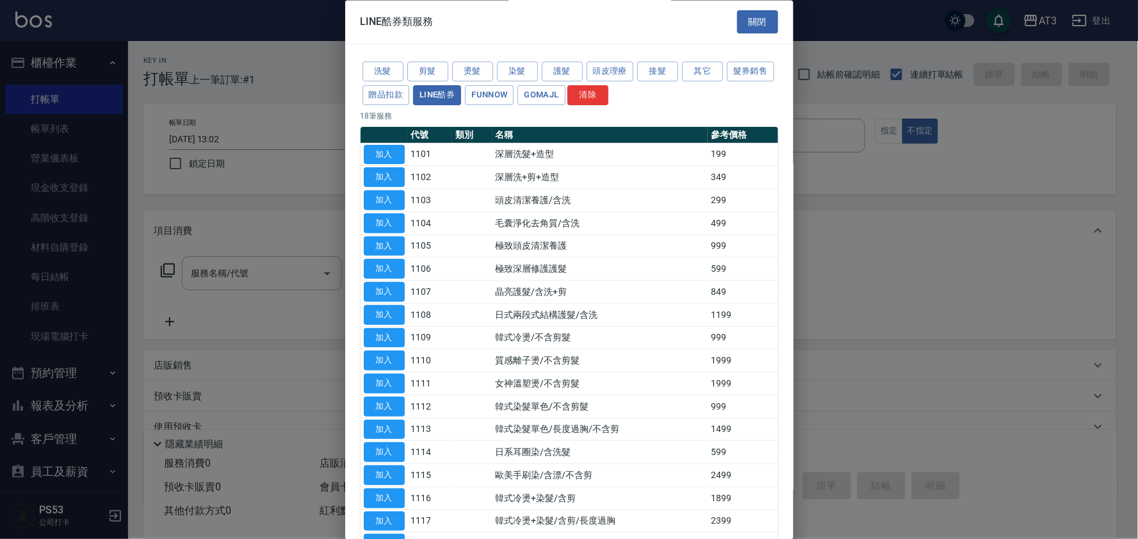
click at [383, 150] on button "加入" at bounding box center [384, 155] width 41 height 20
type input "深層洗髮+造型(1101)"
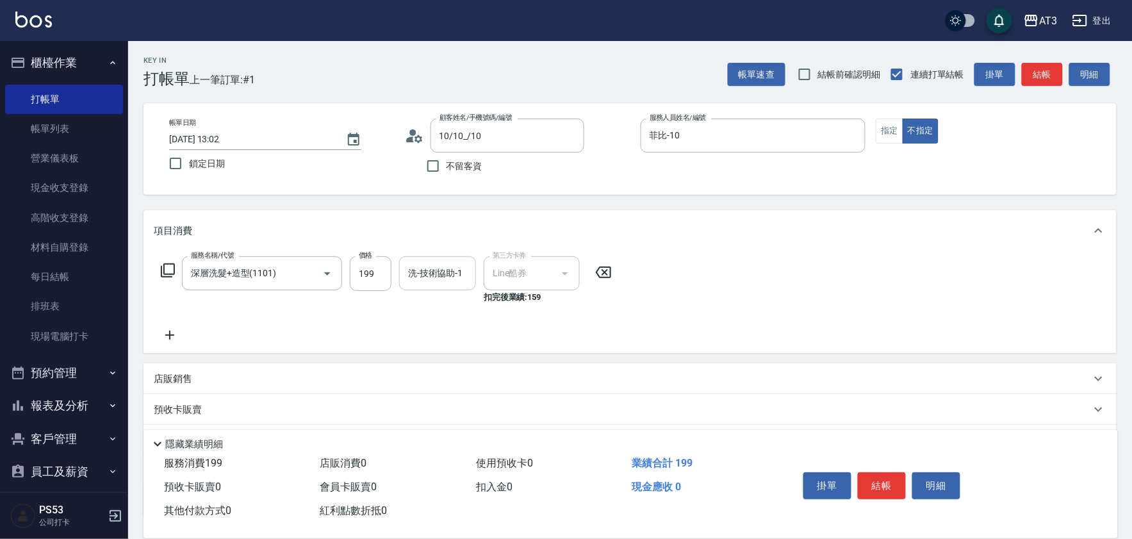
click at [419, 282] on input "洗-技術協助-1" at bounding box center [437, 273] width 65 height 22
type input "菲比-10"
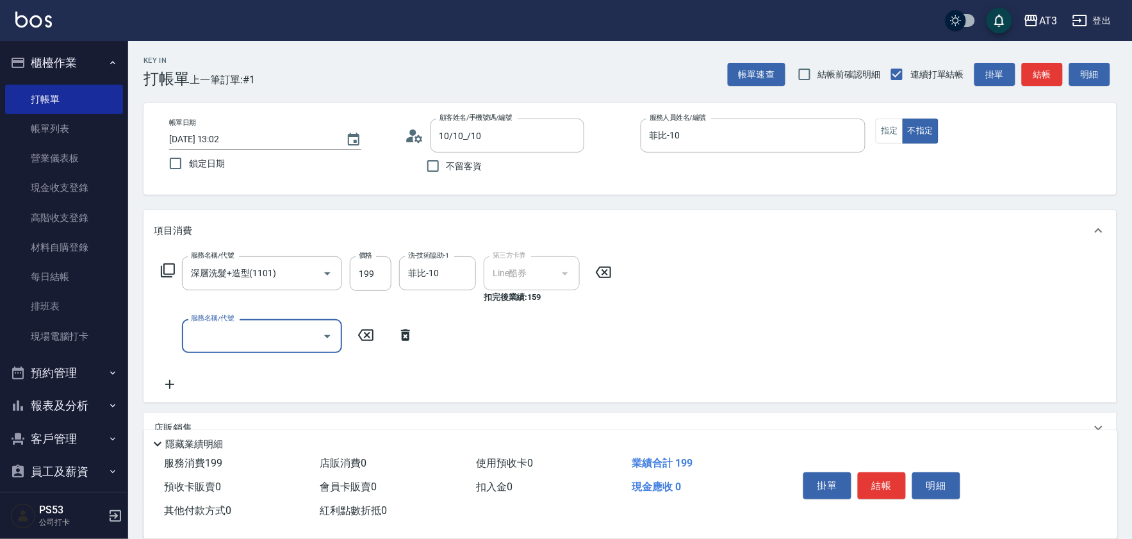
click at [404, 334] on icon at bounding box center [405, 335] width 9 height 12
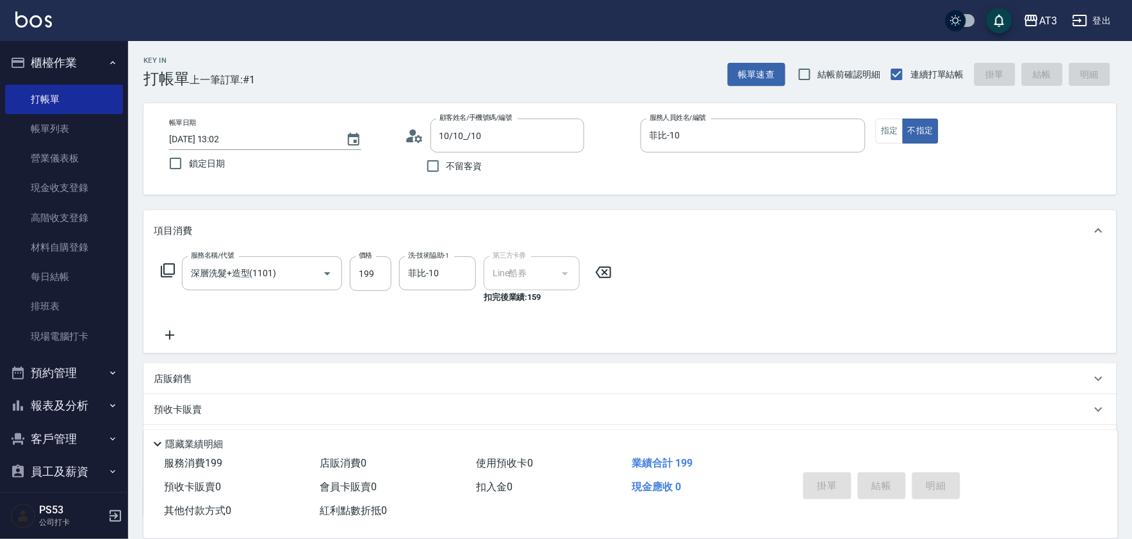
type input "[DATE] 13:03"
